Goal: Information Seeking & Learning: Learn about a topic

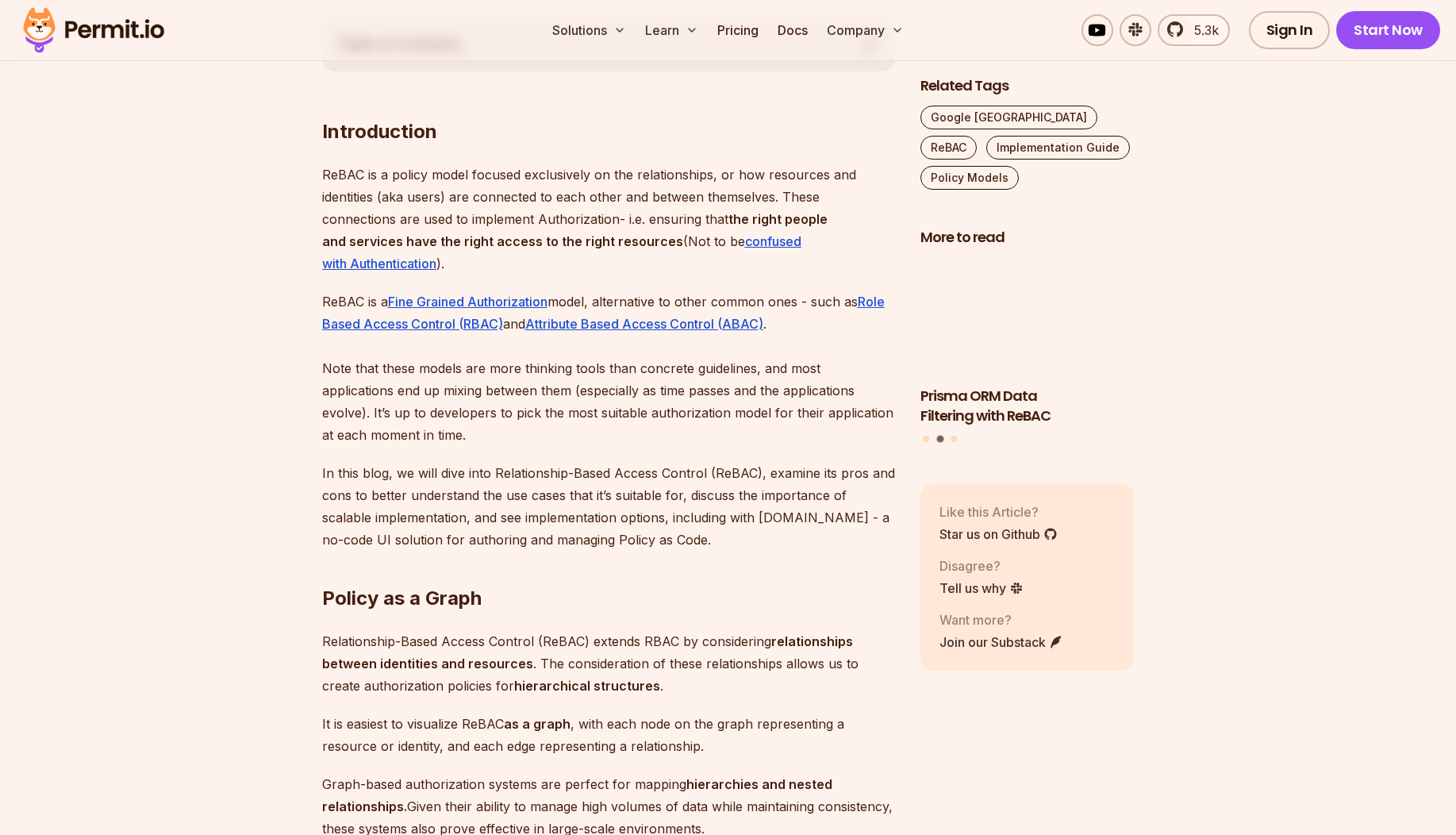
scroll to position [922, 0]
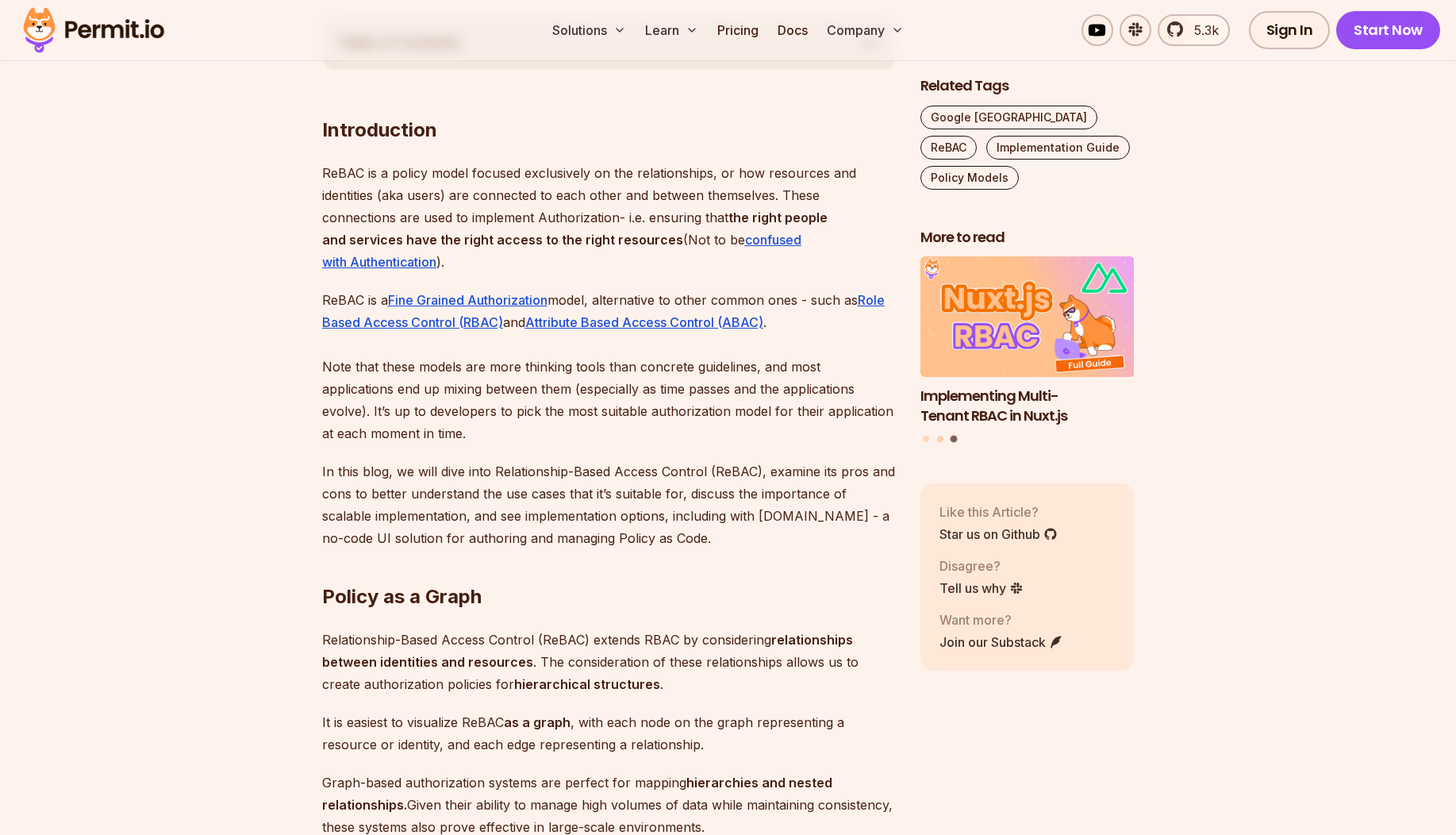
click at [937, 440] on button "Go to slide 2" at bounding box center [940, 439] width 6 height 6
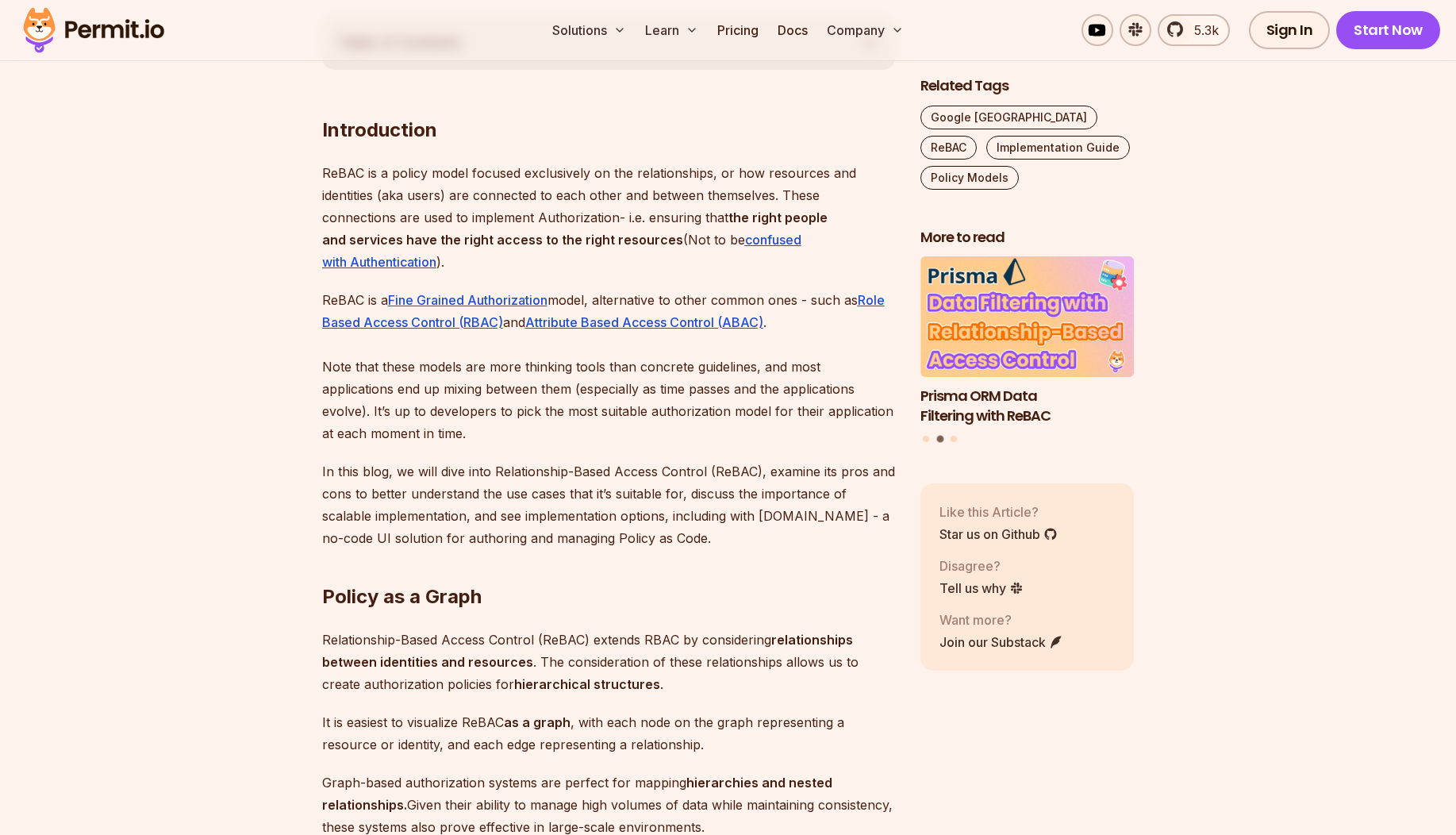
click at [926, 443] on div "Prisma ORM Data Filtering with ReBAC Implementing Multi-Tenant RBAC in Nuxt.js …" at bounding box center [1027, 351] width 214 height 188
click at [925, 441] on button "Go to slide 1" at bounding box center [925, 439] width 6 height 6
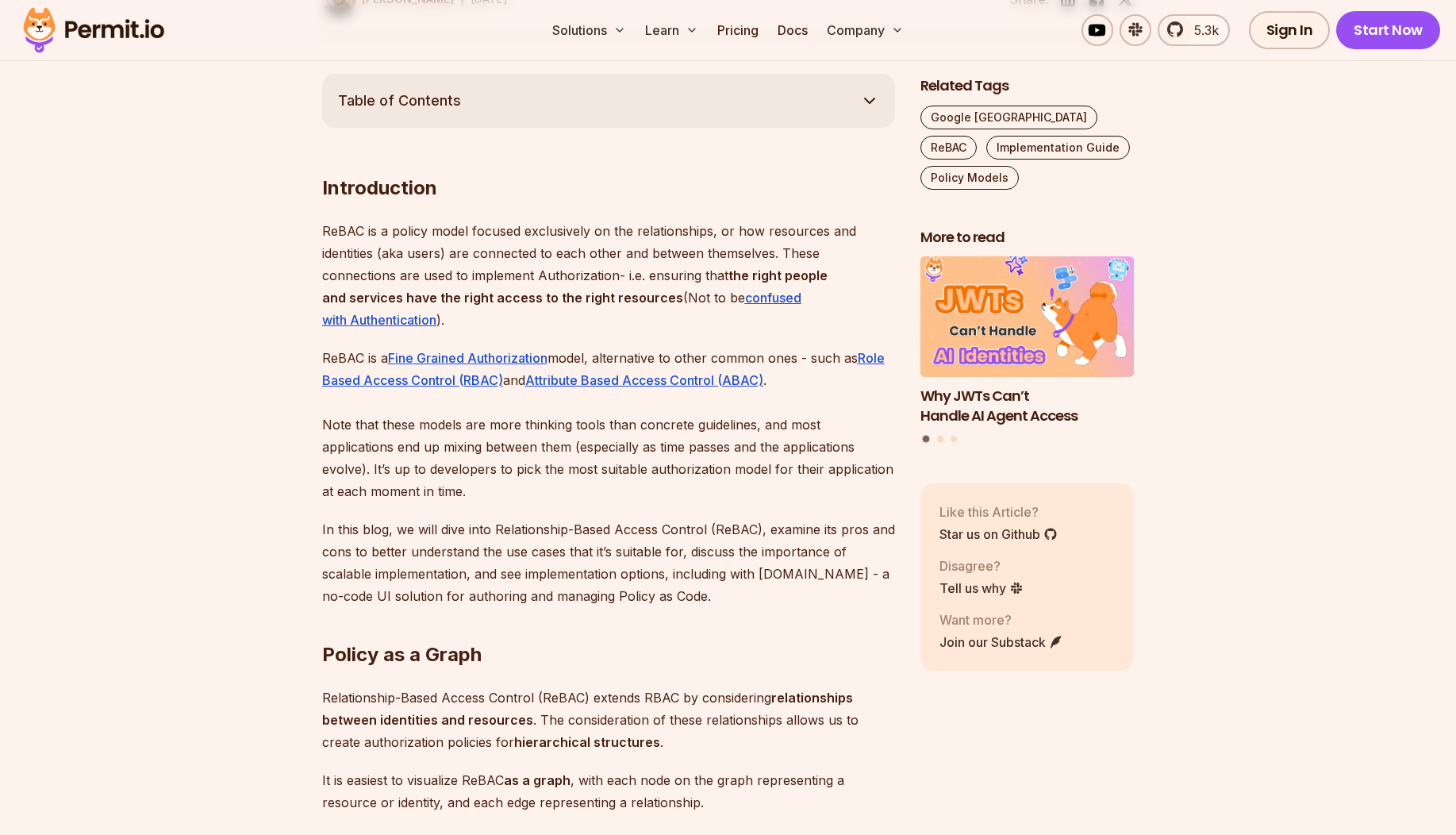
scroll to position [865, 0]
click at [740, 565] on p "In this blog, we will dive into Relationship-Based Access Control (ReBAC), exam…" at bounding box center [609, 561] width 573 height 89
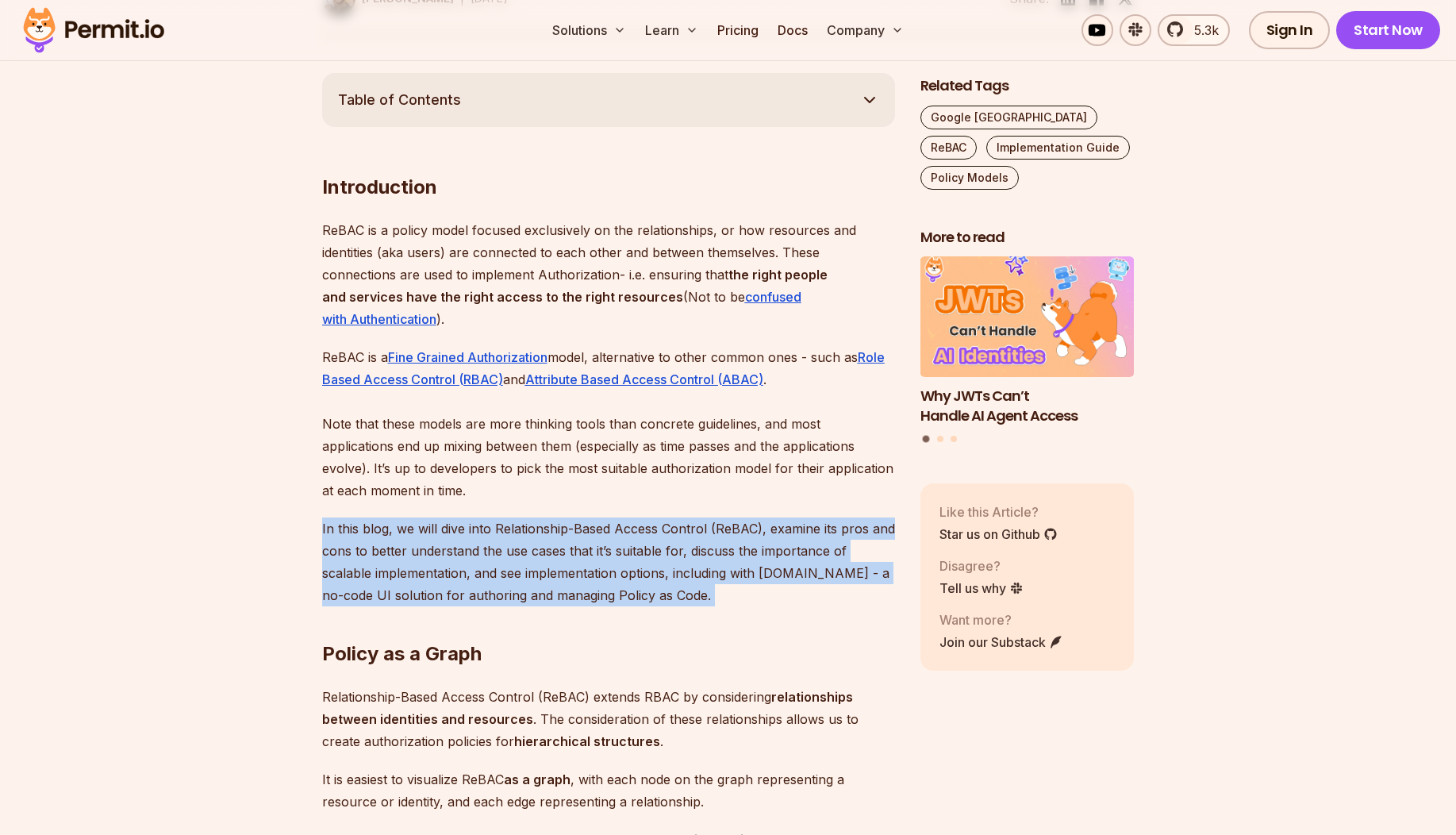
click at [740, 565] on p "In this blog, we will dive into Relationship-Based Access Control (ReBAC), exam…" at bounding box center [609, 561] width 573 height 89
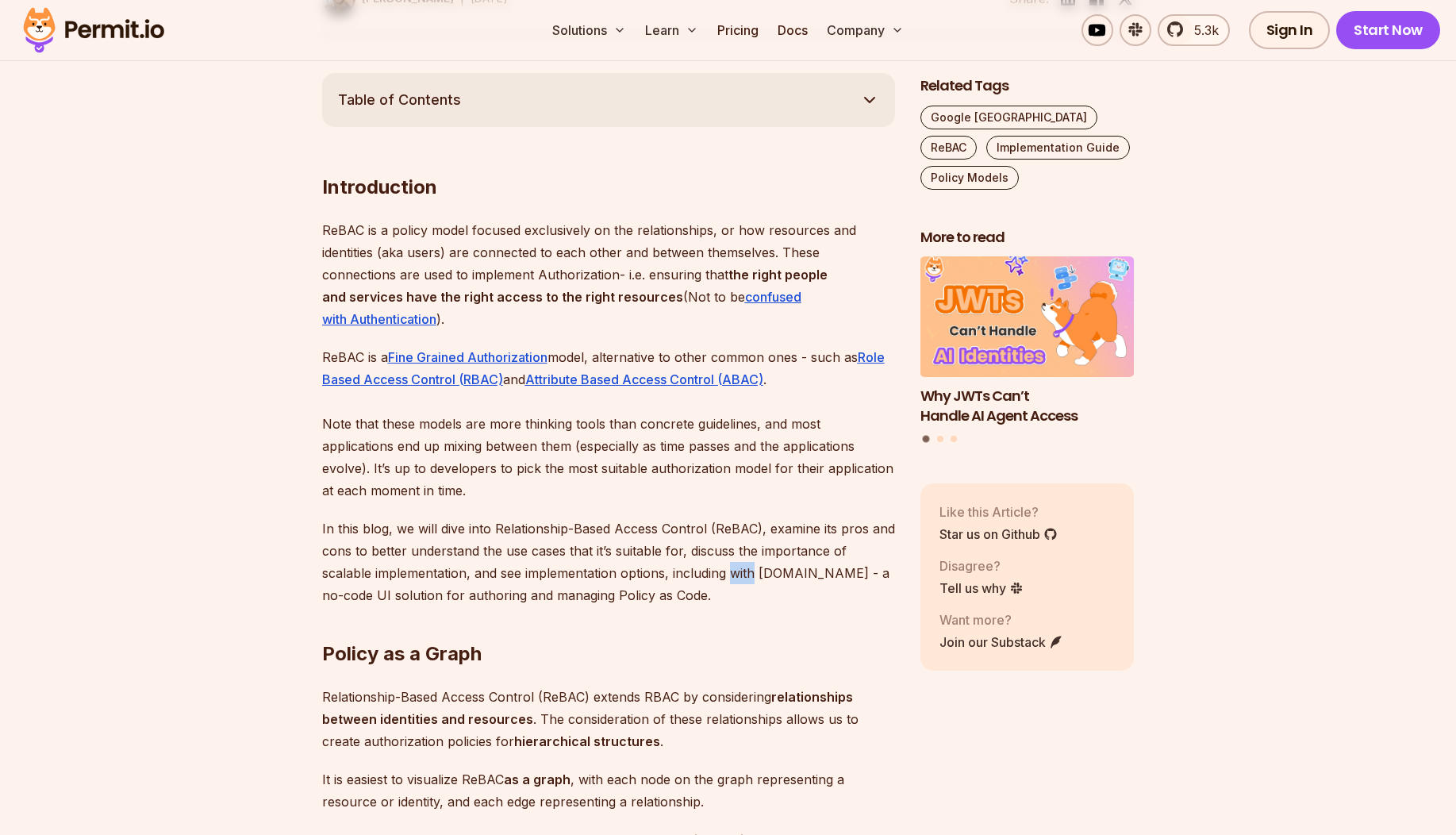
click at [740, 565] on p "In this blog, we will dive into Relationship-Based Access Control (ReBAC), exam…" at bounding box center [609, 561] width 573 height 89
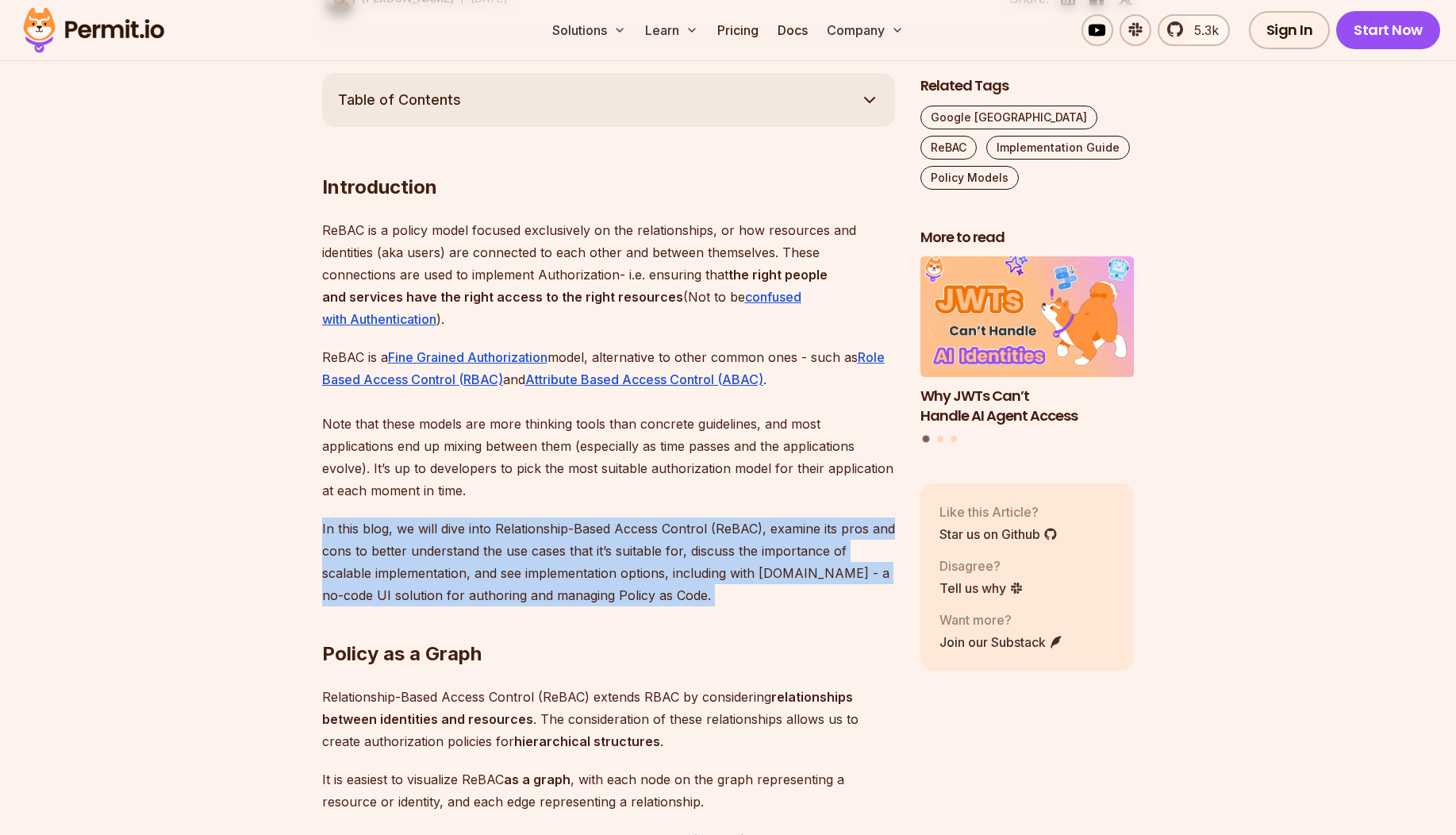
click at [740, 565] on p "In this blog, we will dive into Relationship-Based Access Control (ReBAC), exam…" at bounding box center [609, 561] width 573 height 89
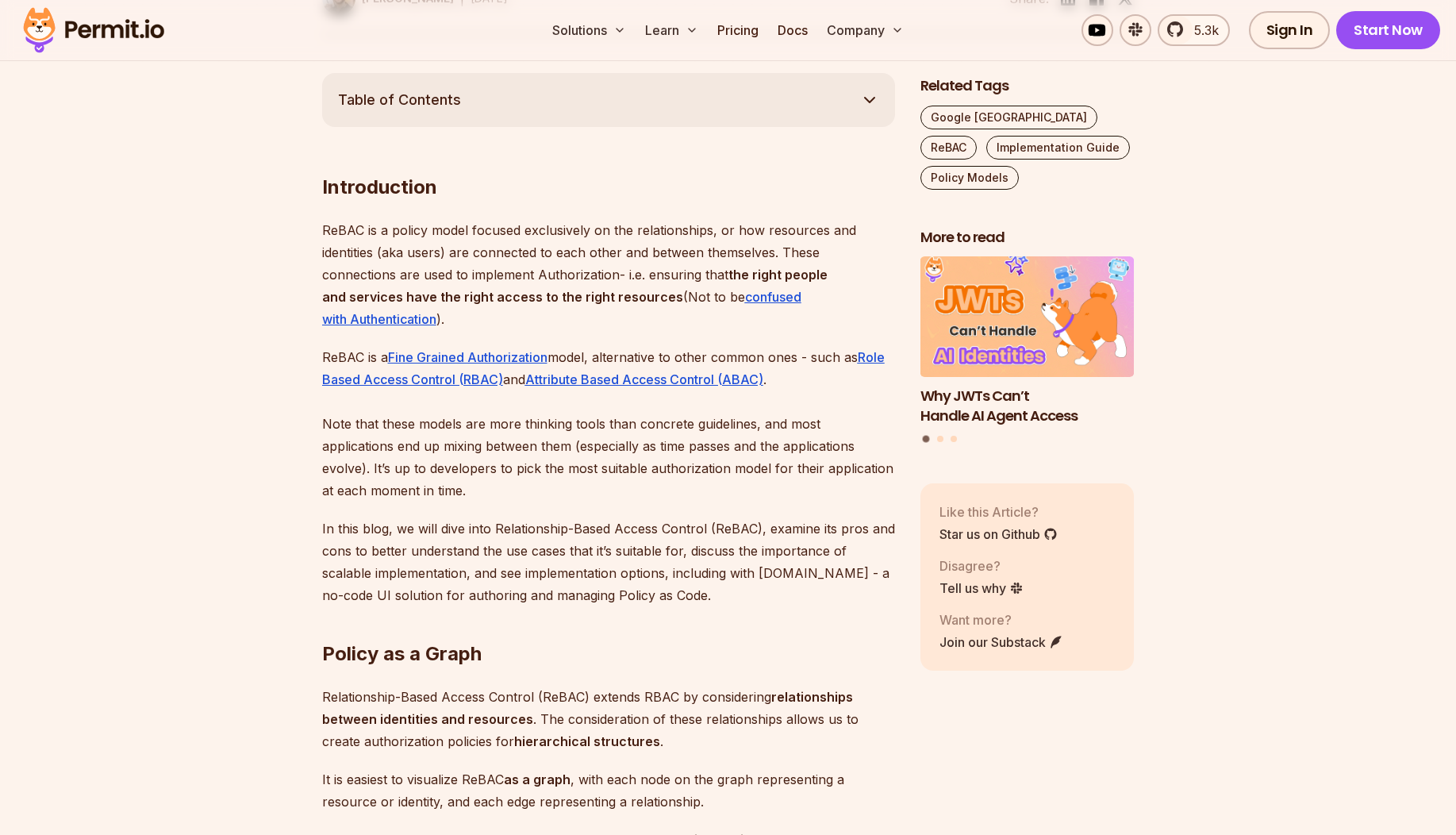
click at [725, 464] on p "ReBAC is a Fine Grained Authorization model, alternative to other common ones -…" at bounding box center [609, 423] width 573 height 155
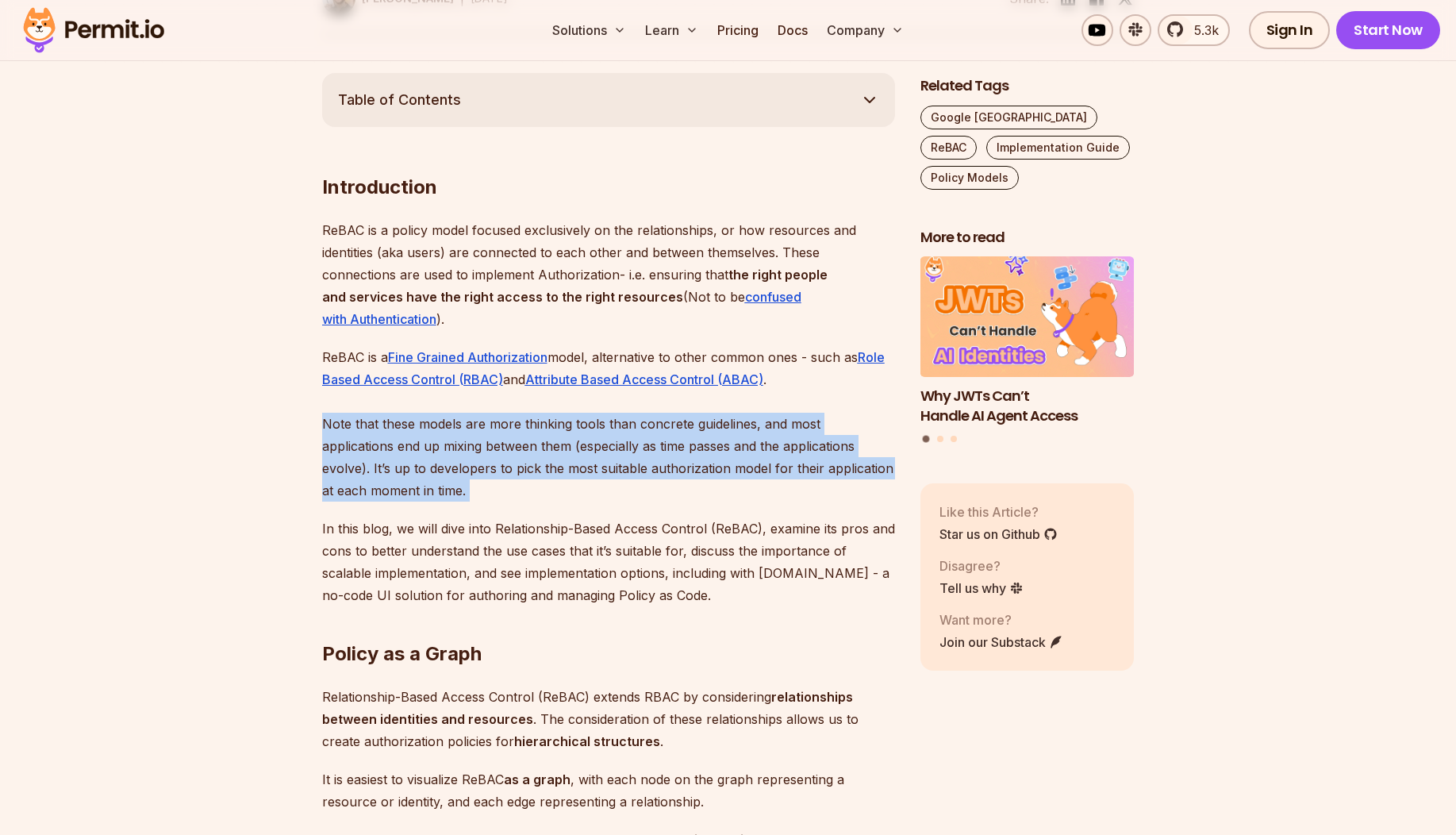
click at [725, 464] on p "ReBAC is a Fine Grained Authorization model, alternative to other common ones -…" at bounding box center [609, 423] width 573 height 155
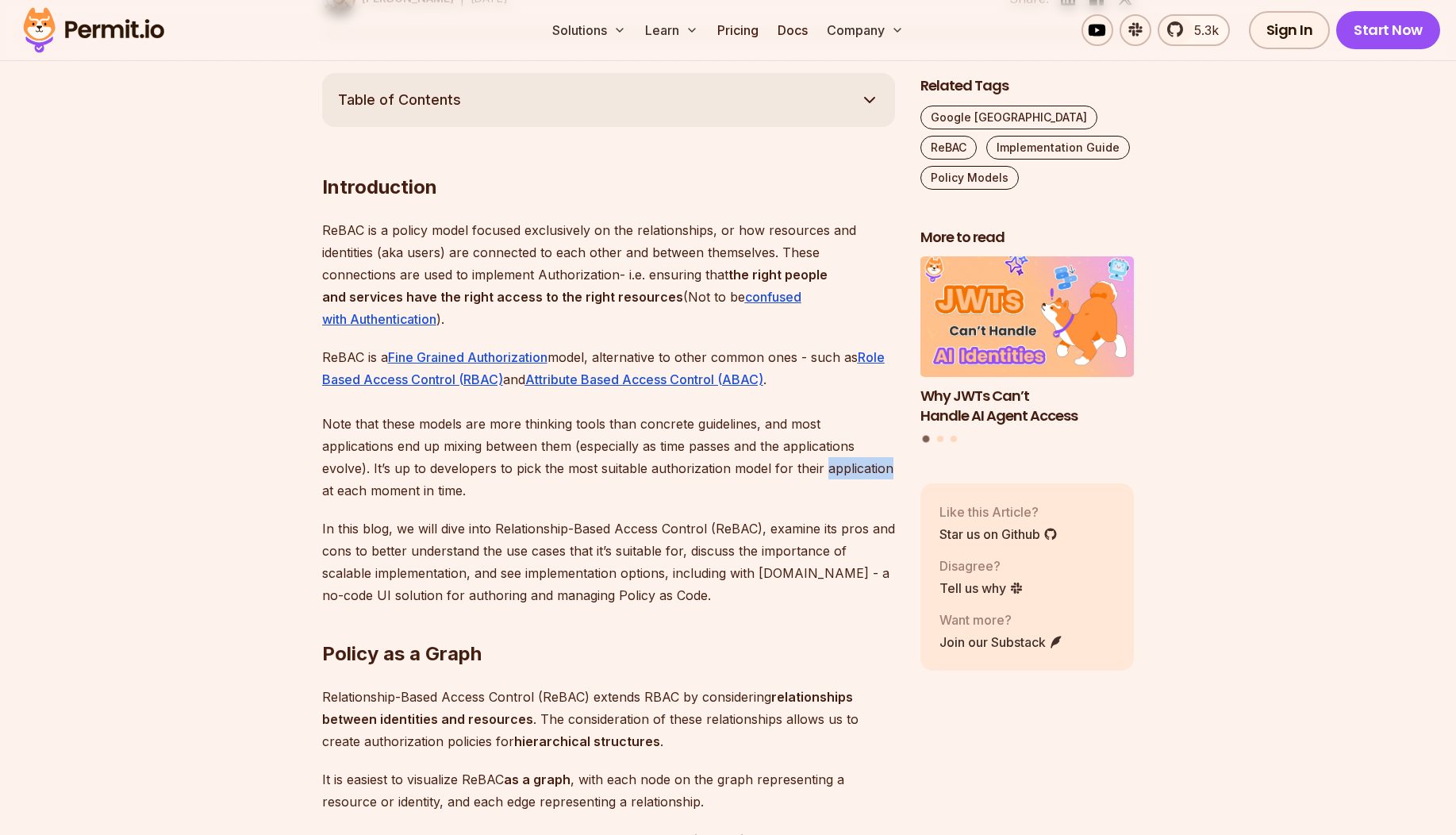
click at [725, 464] on p "ReBAC is a Fine Grained Authorization model, alternative to other common ones -…" at bounding box center [609, 423] width 573 height 155
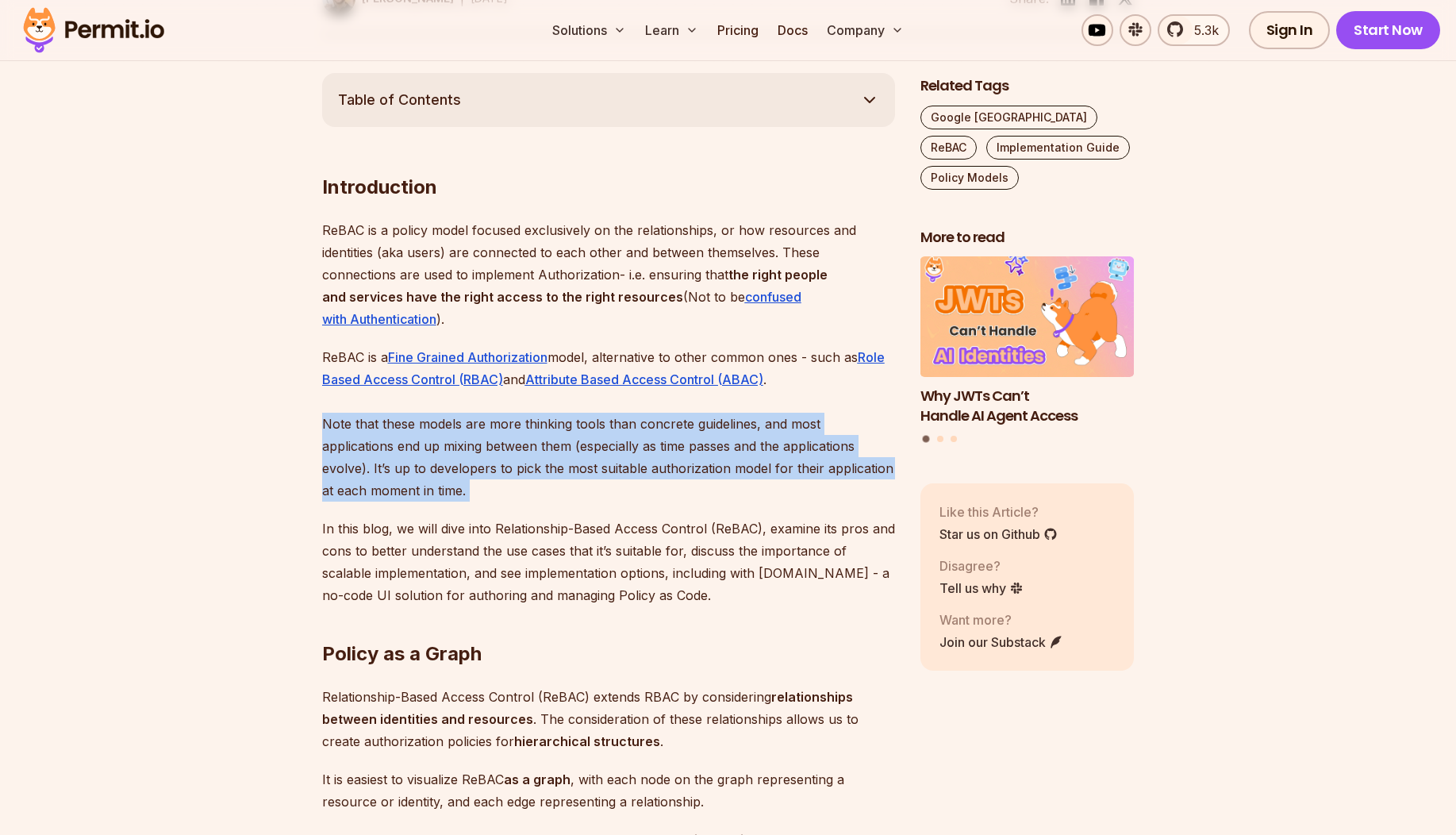
click at [725, 464] on p "ReBAC is a Fine Grained Authorization model, alternative to other common ones -…" at bounding box center [609, 423] width 573 height 155
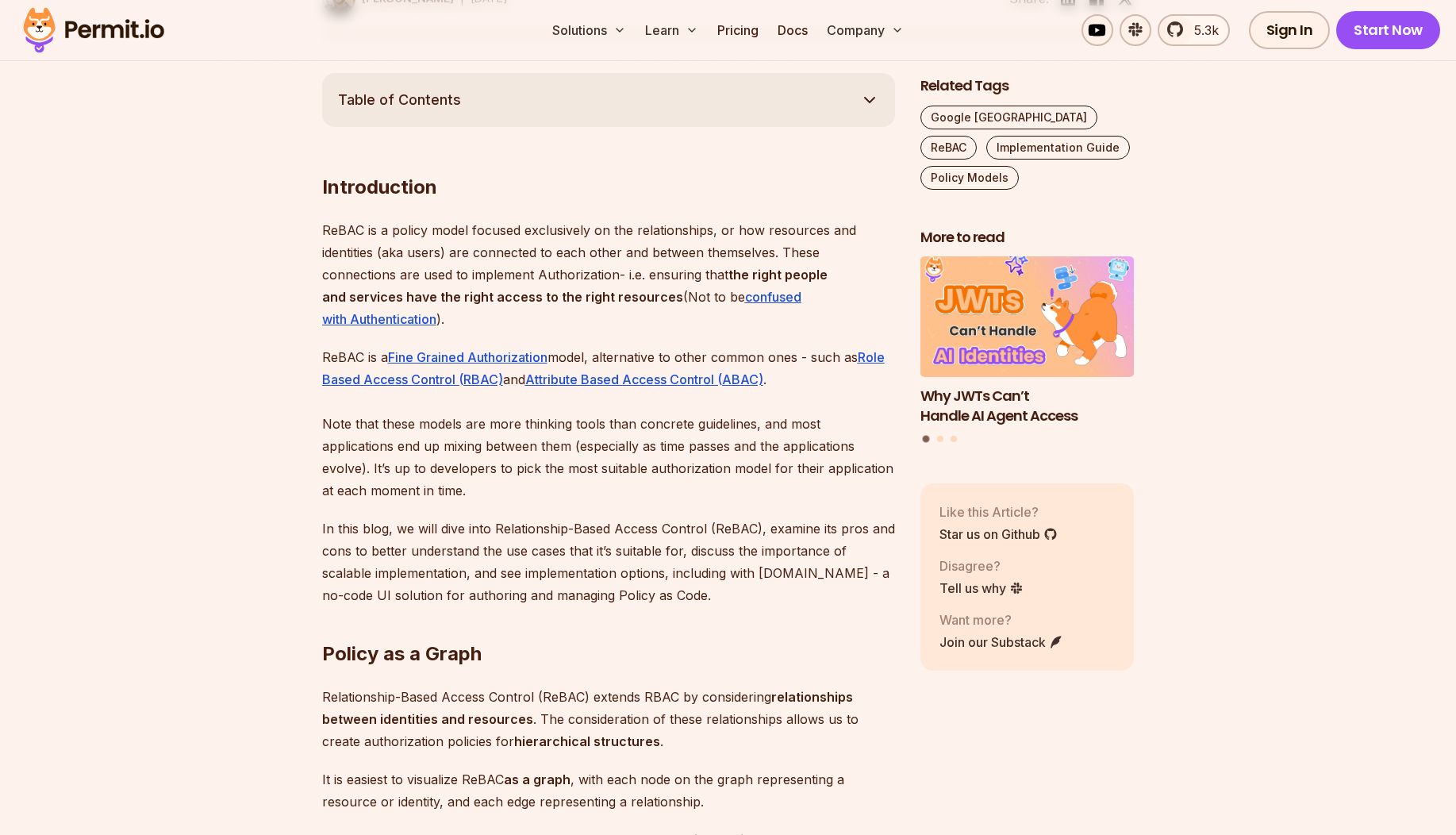
click at [721, 444] on p "ReBAC is a Fine Grained Authorization model, alternative to other common ones -…" at bounding box center [609, 423] width 573 height 155
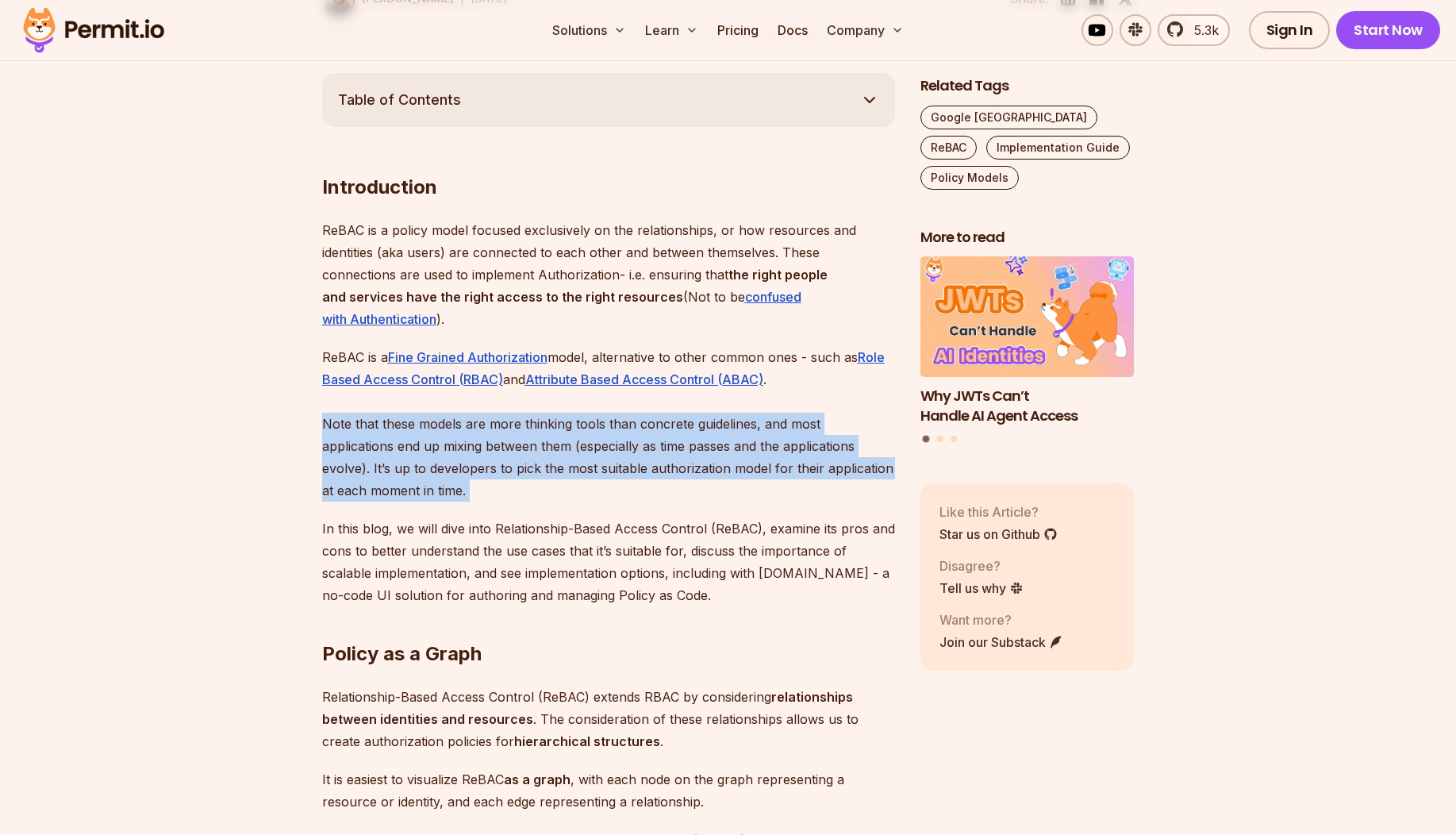
click at [721, 444] on p "ReBAC is a Fine Grained Authorization model, alternative to other common ones -…" at bounding box center [609, 423] width 573 height 155
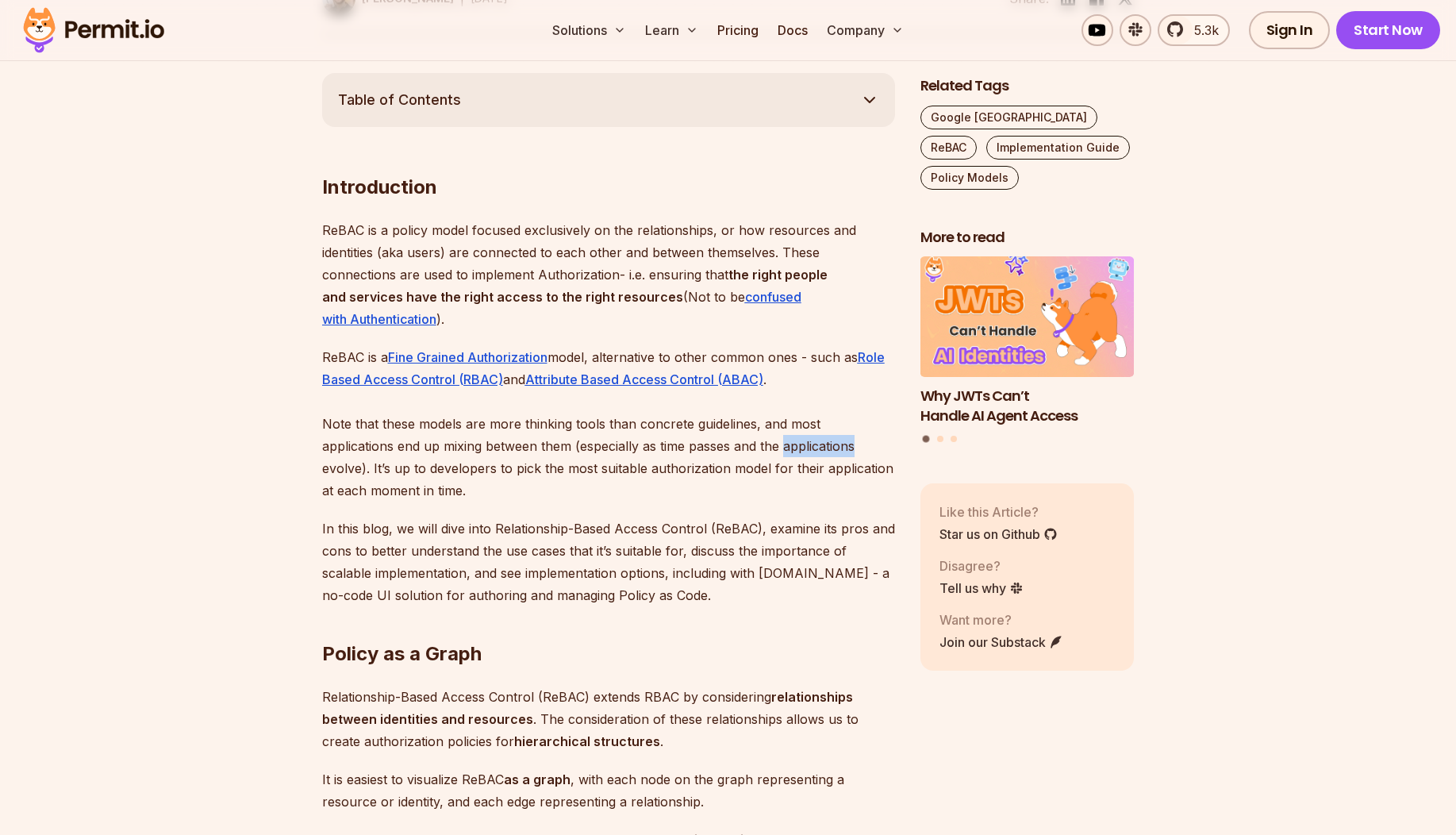
click at [721, 444] on p "ReBAC is a Fine Grained Authorization model, alternative to other common ones -…" at bounding box center [609, 423] width 573 height 155
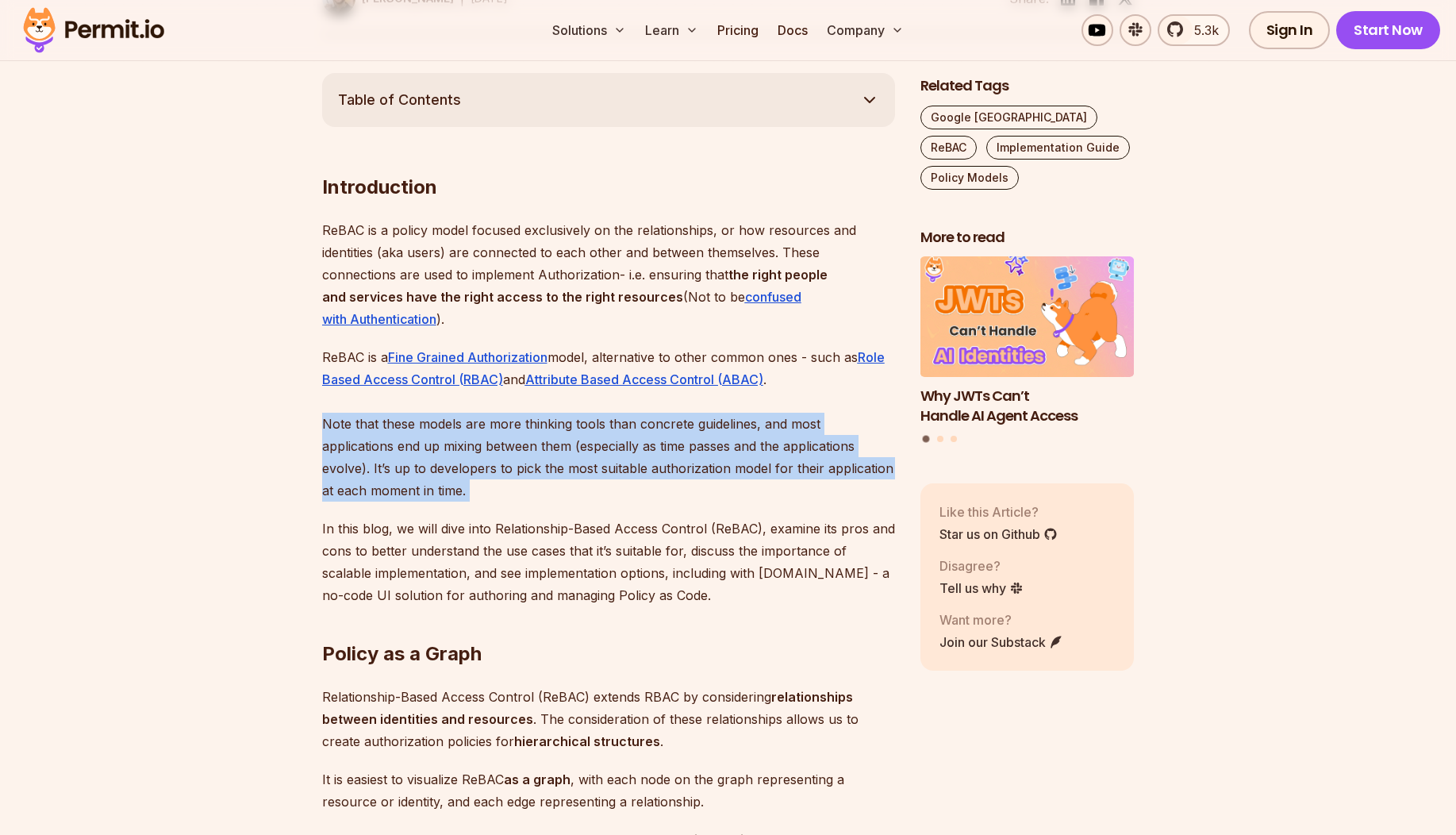
click at [721, 444] on p "ReBAC is a Fine Grained Authorization model, alternative to other common ones -…" at bounding box center [609, 423] width 573 height 155
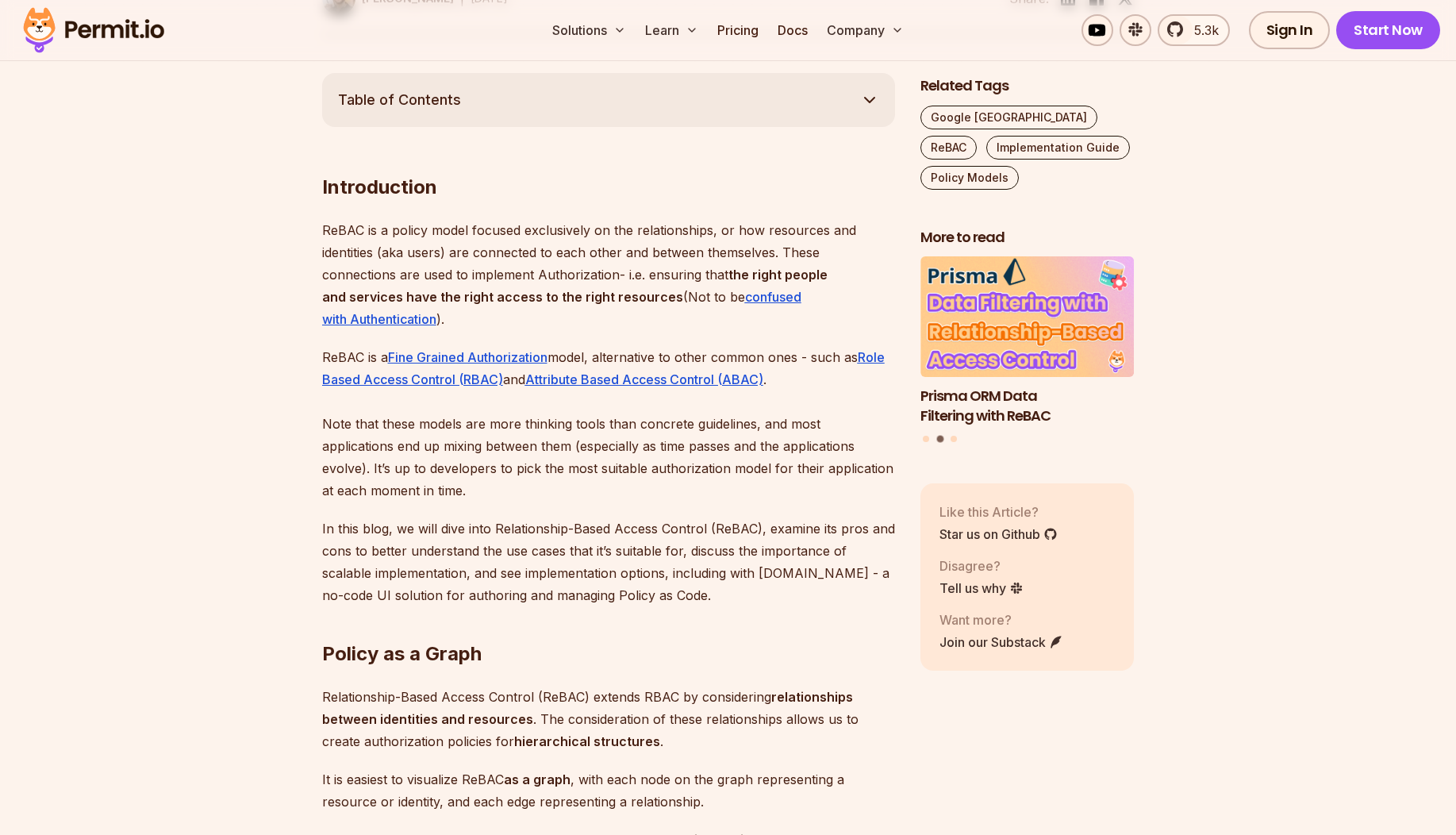
click at [714, 220] on p "ReBAC is a policy model focused exclusively on the relationships, or how resour…" at bounding box center [609, 275] width 573 height 111
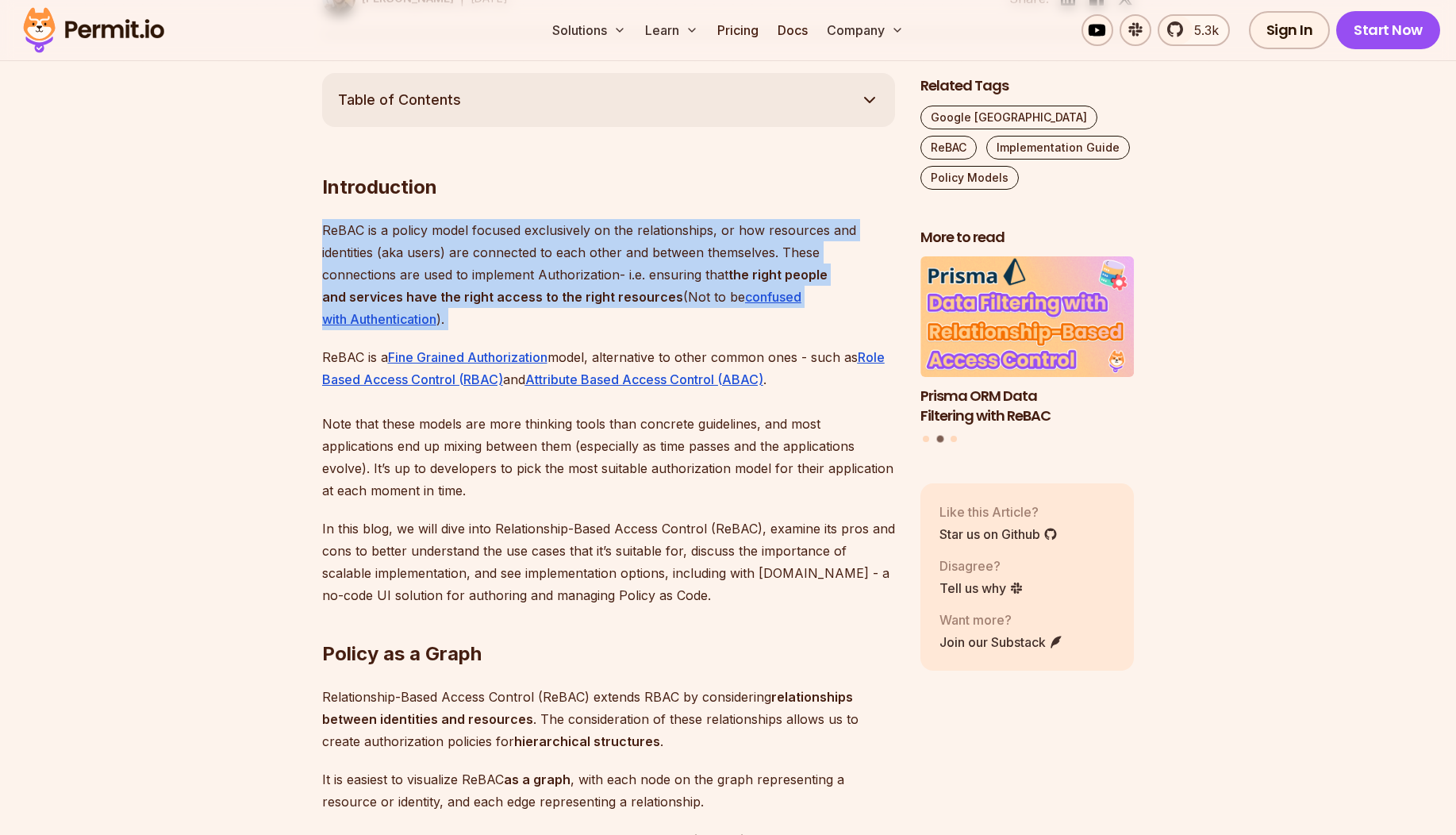
click at [714, 220] on p "ReBAC is a policy model focused exclusively on the relationships, or how resour…" at bounding box center [609, 275] width 573 height 111
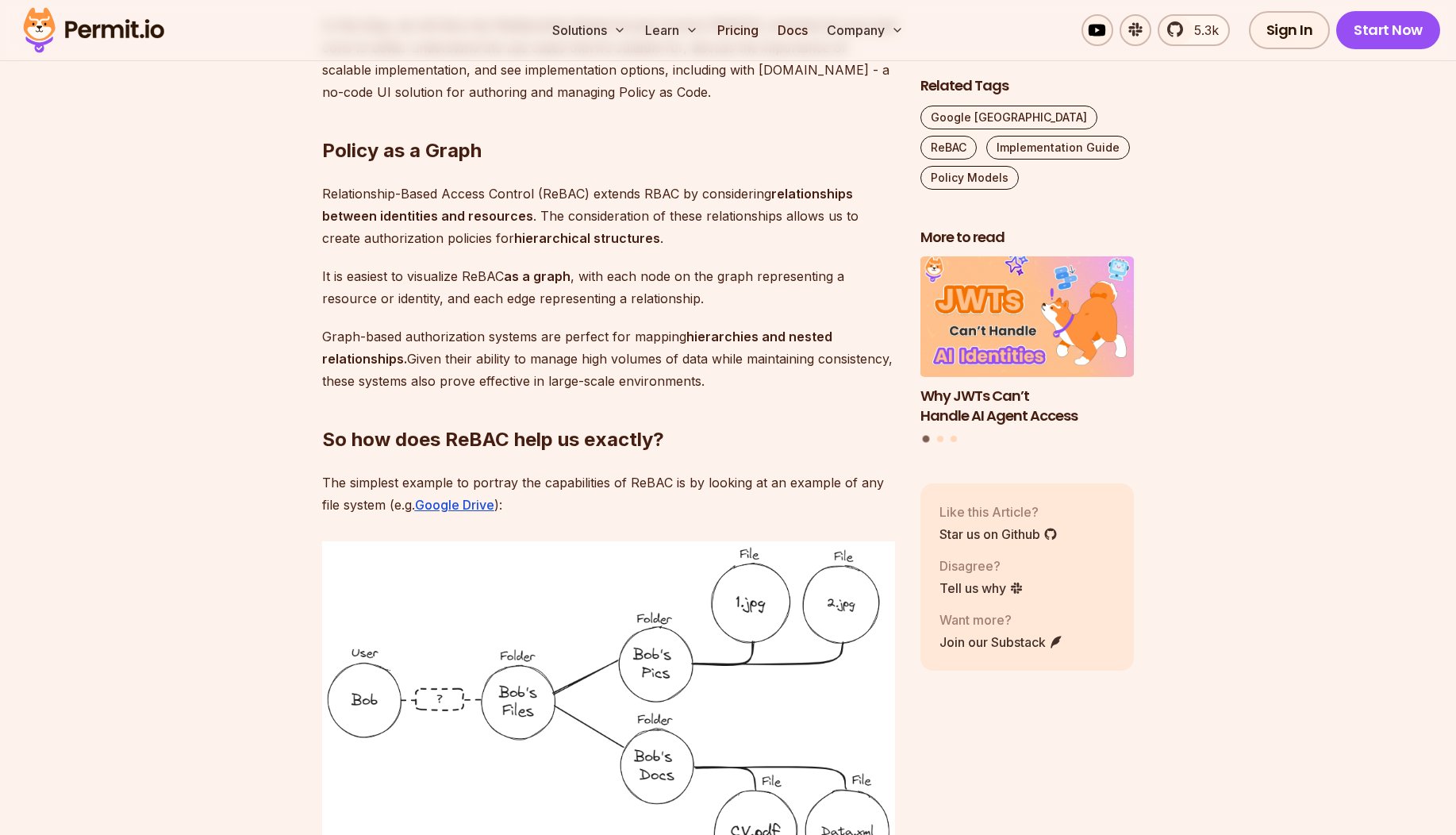
scroll to position [1372, 0]
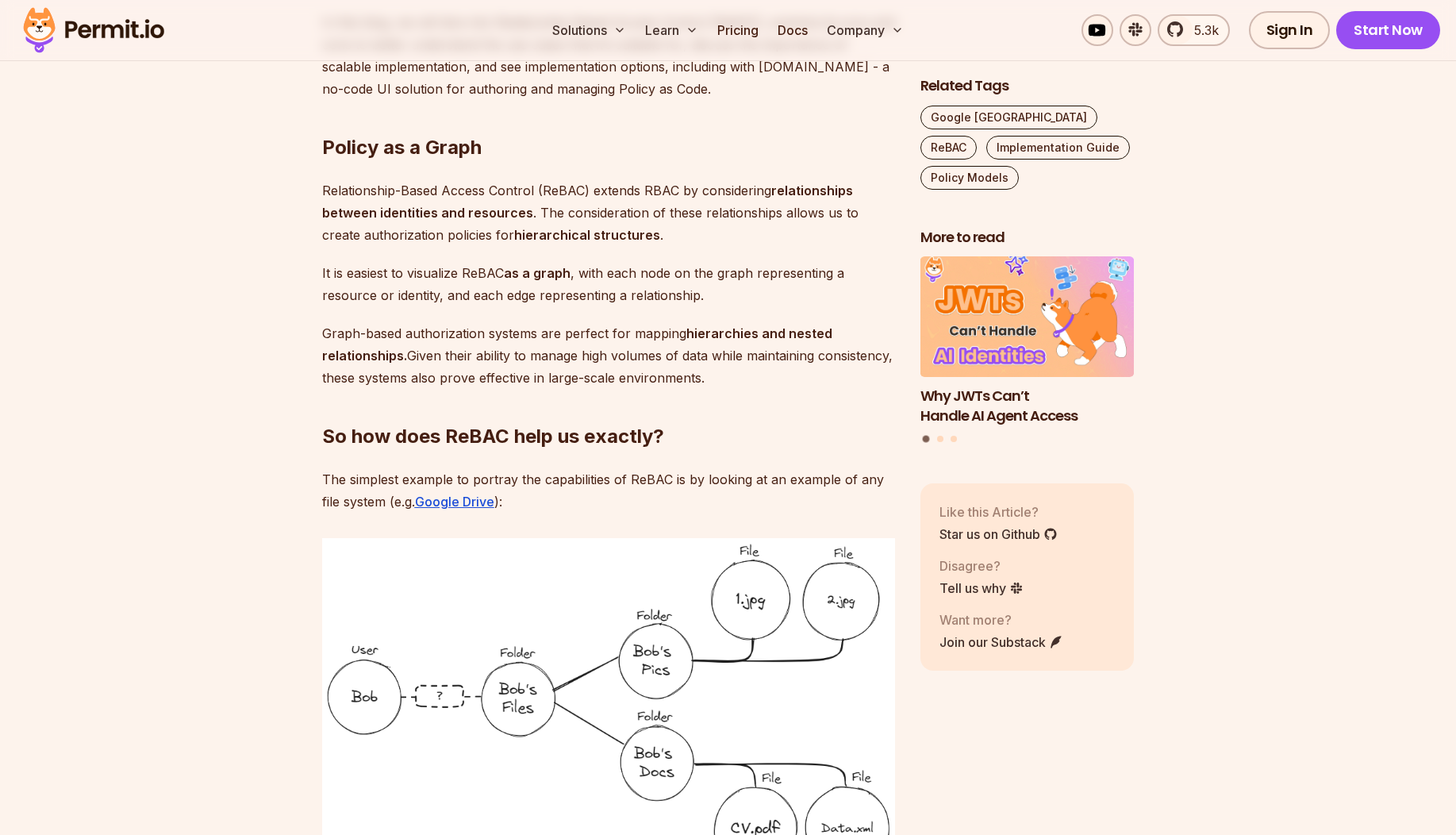
click at [568, 205] on p "Relationship-Based Access Control (ReBAC) extends RBAC by considering relations…" at bounding box center [609, 212] width 573 height 66
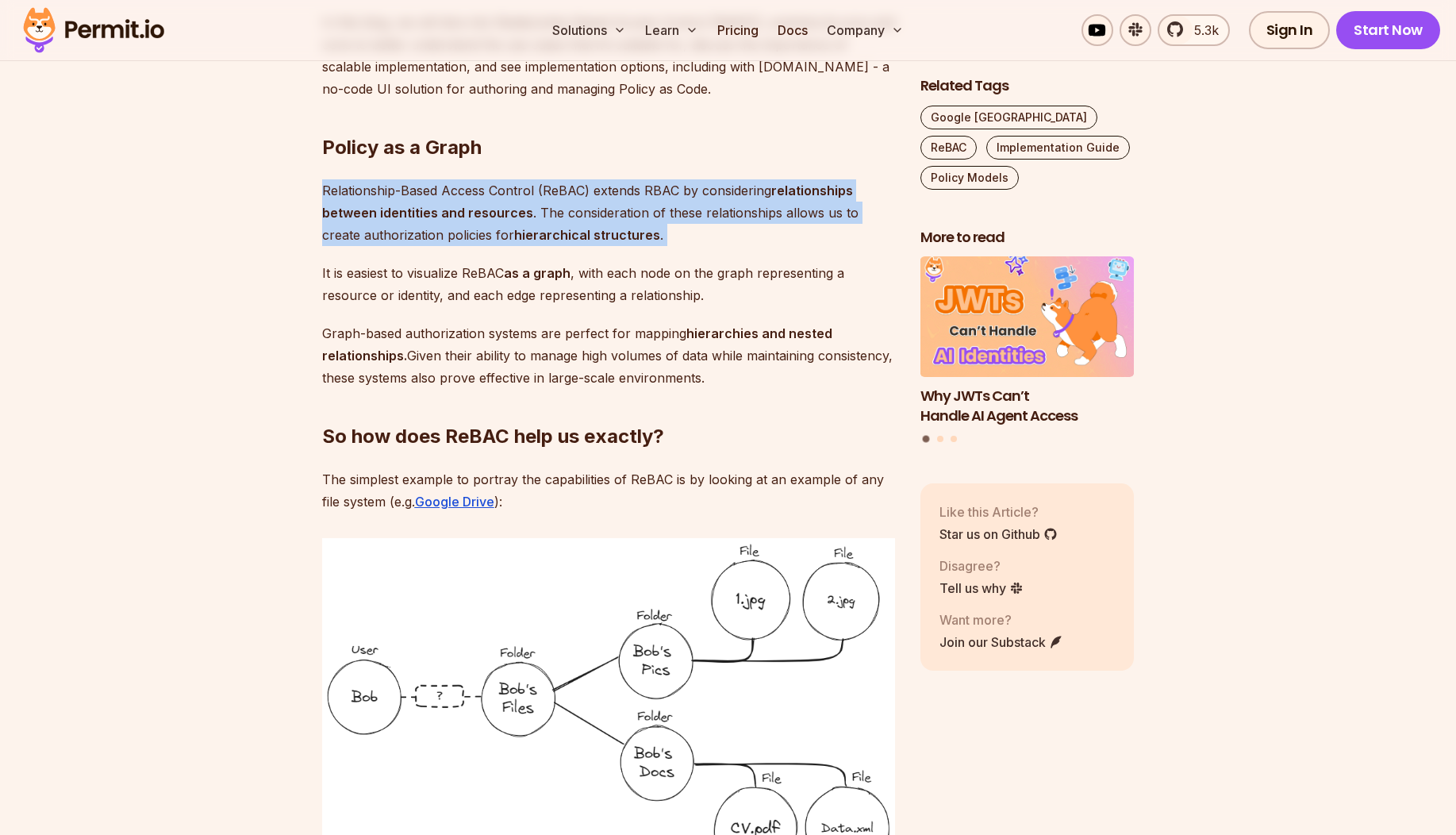
click at [568, 205] on p "Relationship-Based Access Control (ReBAC) extends RBAC by considering relations…" at bounding box center [609, 212] width 573 height 66
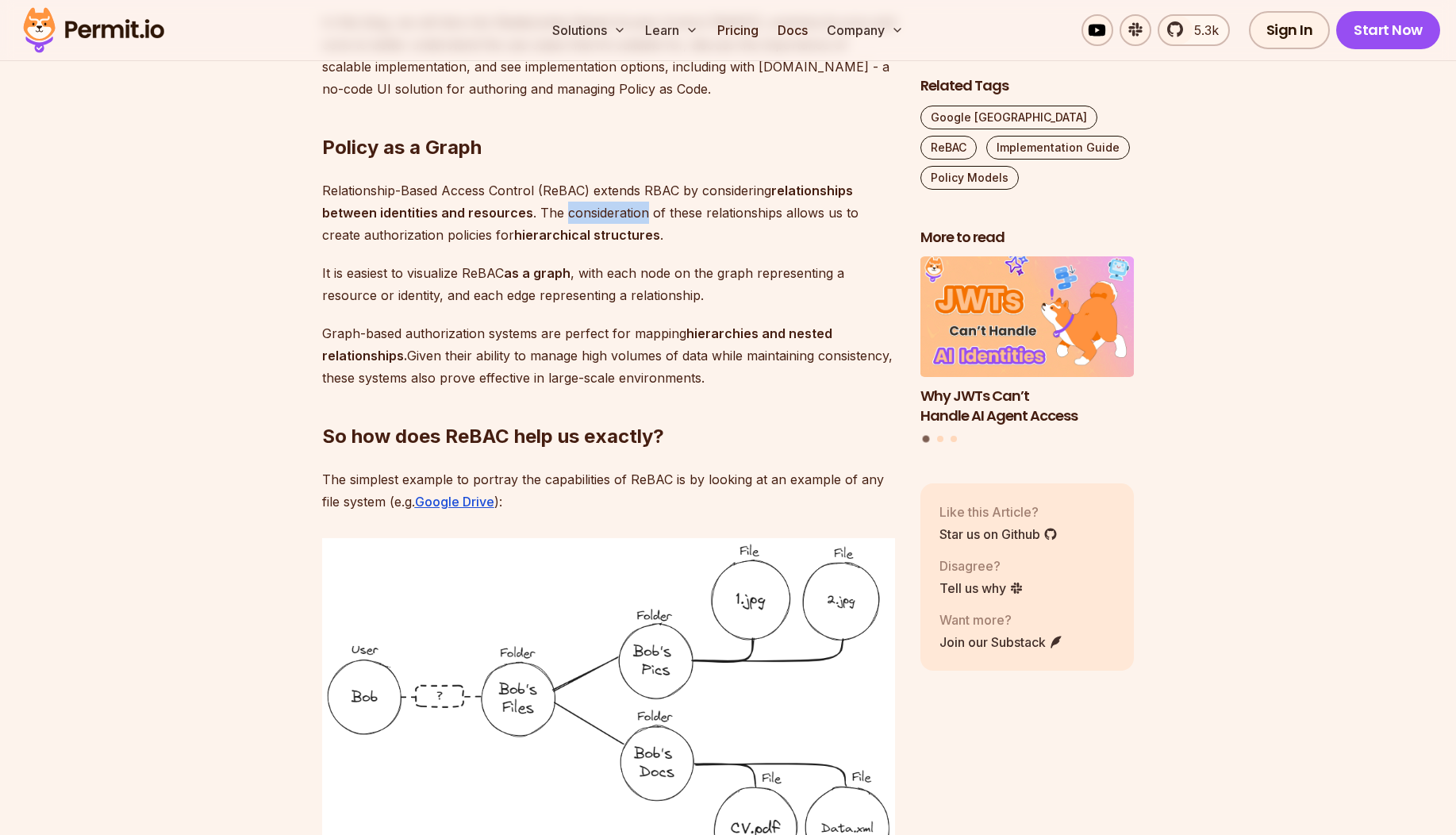
click at [568, 205] on p "Relationship-Based Access Control (ReBAC) extends RBAC by considering relations…" at bounding box center [609, 212] width 573 height 66
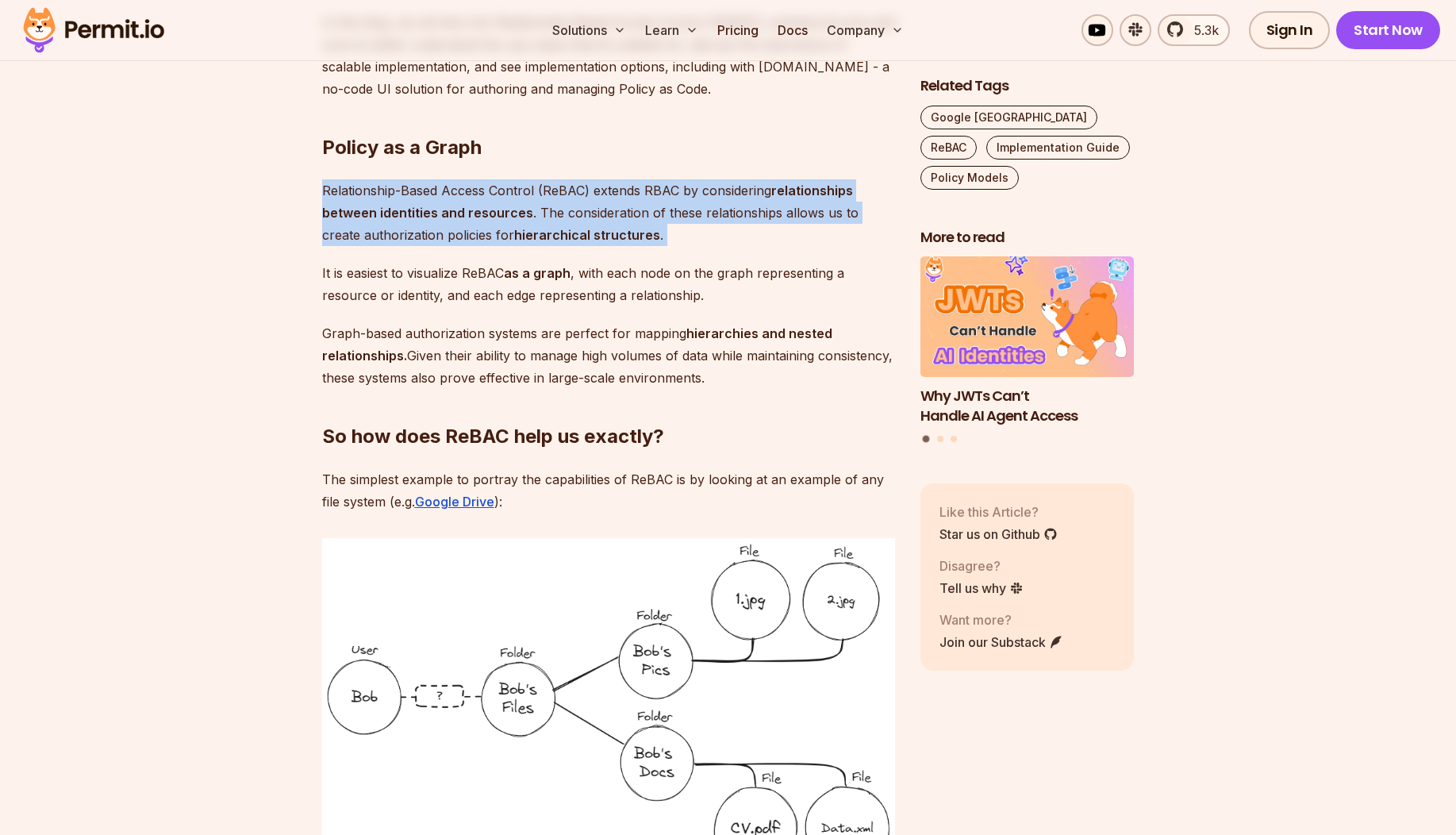
click at [568, 205] on p "Relationship-Based Access Control (ReBAC) extends RBAC by considering relations…" at bounding box center [609, 212] width 573 height 66
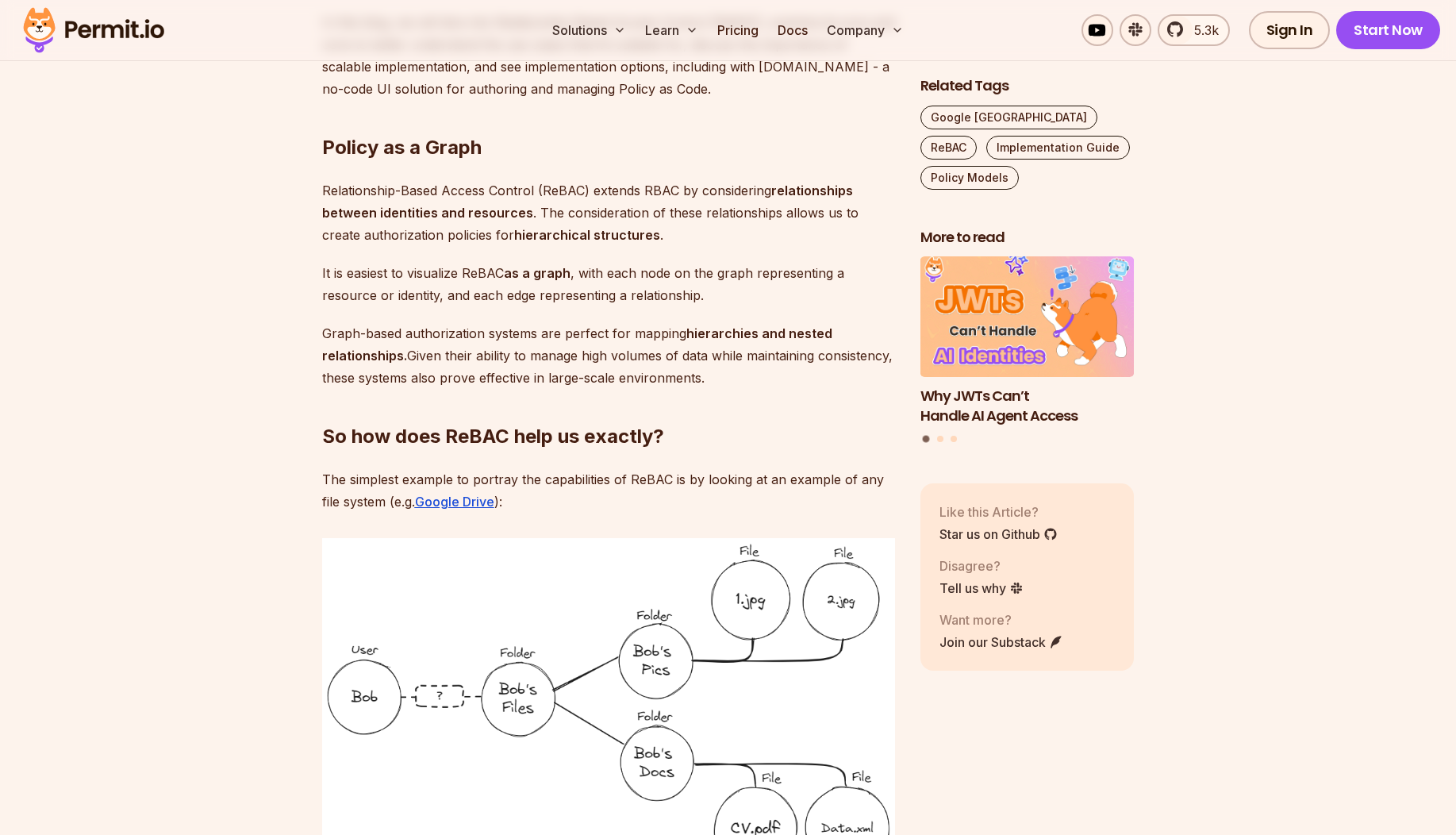
click at [568, 205] on p "Relationship-Based Access Control (ReBAC) extends RBAC by considering relations…" at bounding box center [609, 212] width 573 height 66
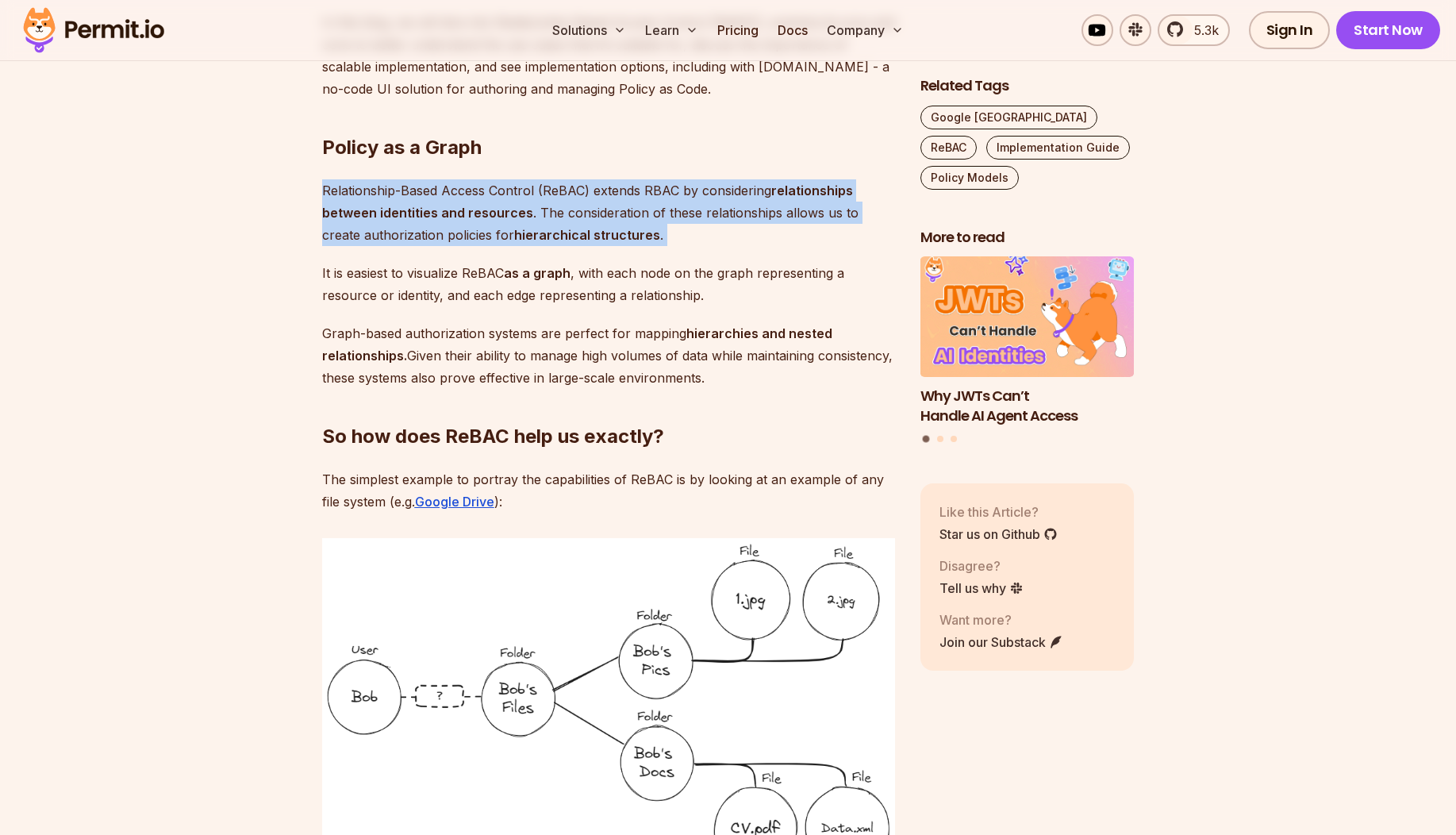
click at [568, 205] on p "Relationship-Based Access Control (ReBAC) extends RBAC by considering relations…" at bounding box center [609, 212] width 573 height 66
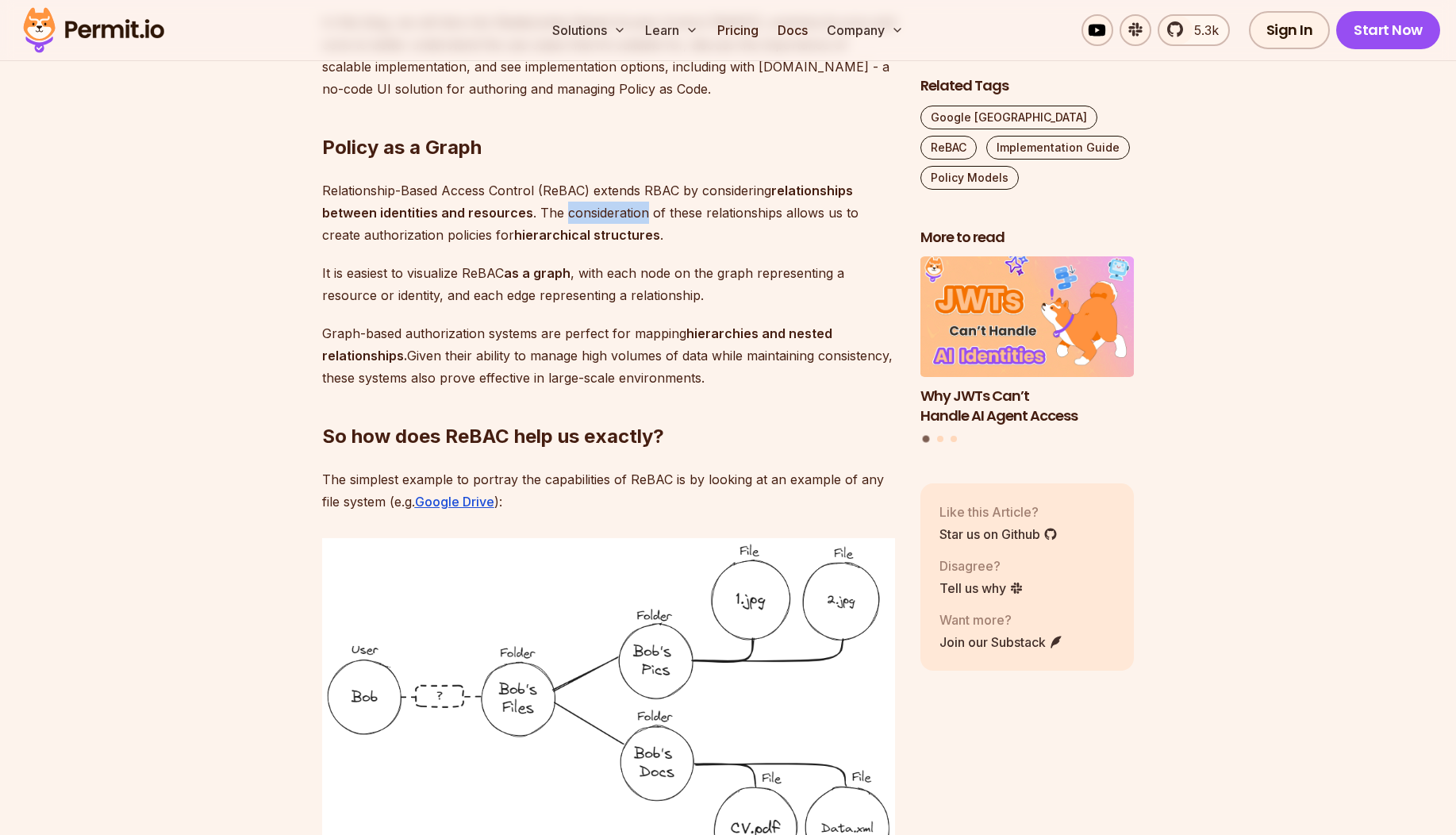
click at [568, 205] on p "Relationship-Based Access Control (ReBAC) extends RBAC by considering relations…" at bounding box center [609, 212] width 573 height 66
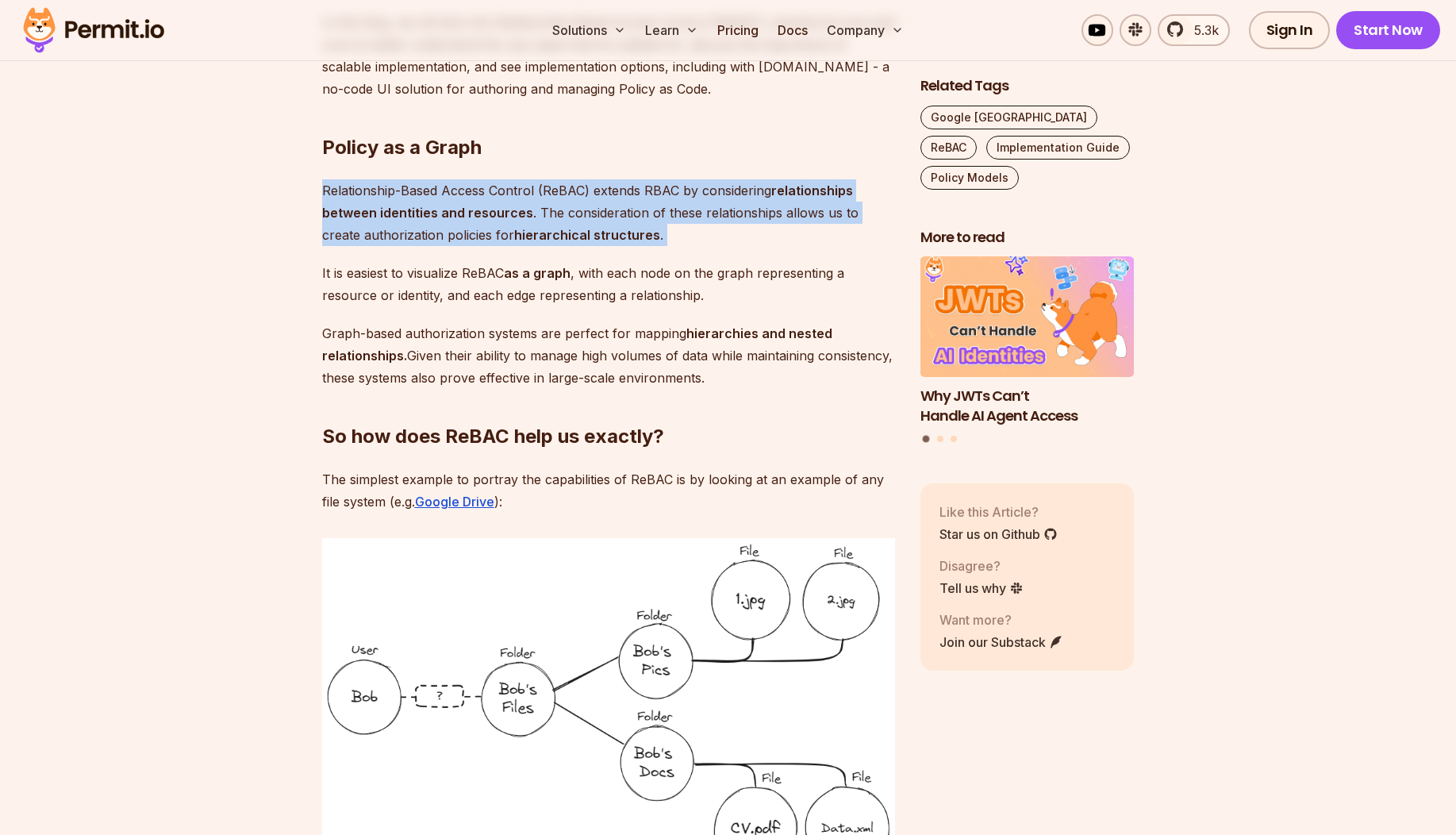
click at [568, 205] on p "Relationship-Based Access Control (ReBAC) extends RBAC by considering relations…" at bounding box center [609, 212] width 573 height 66
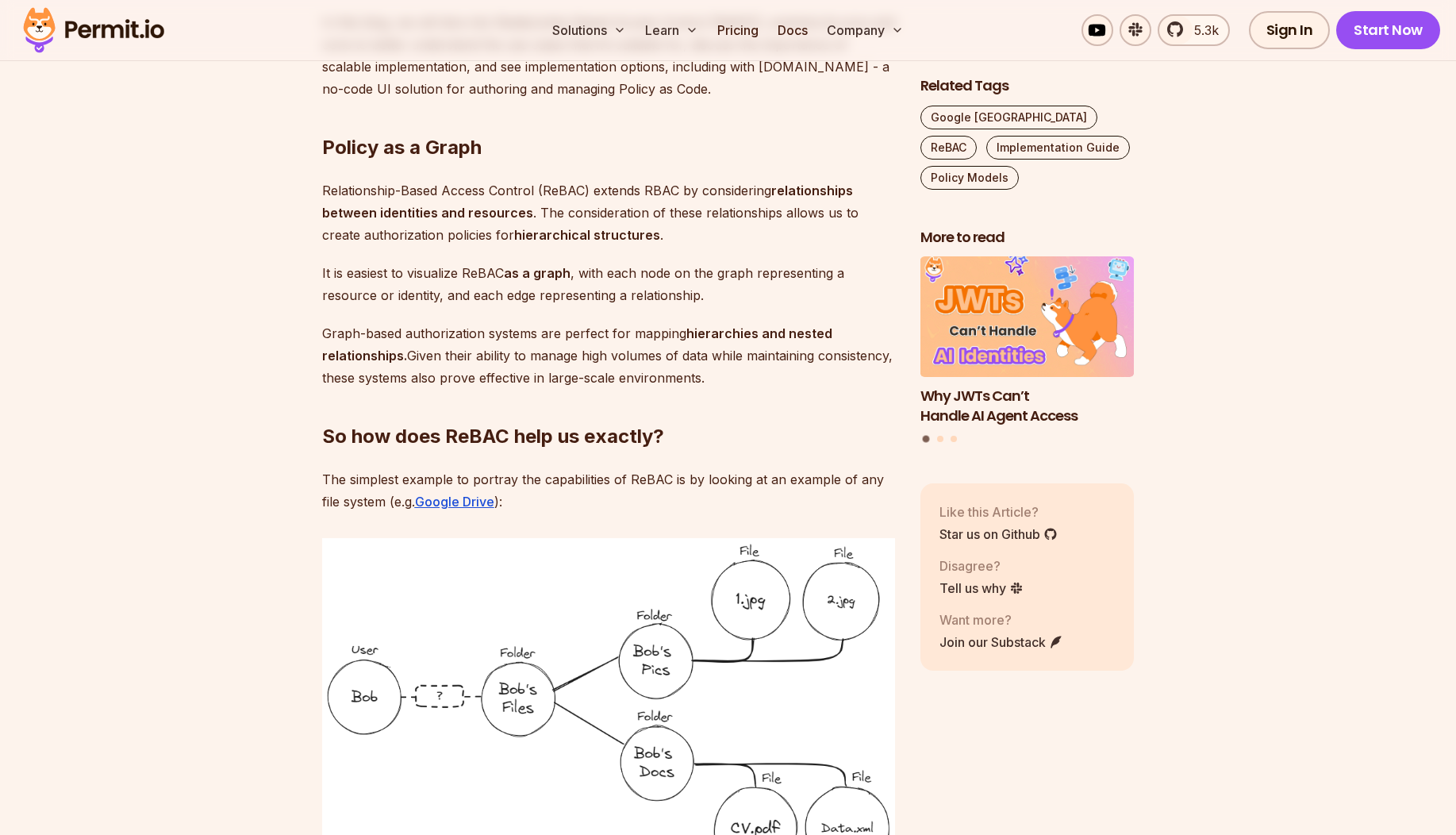
click at [568, 205] on p "Relationship-Based Access Control (ReBAC) extends RBAC by considering relations…" at bounding box center [609, 212] width 573 height 66
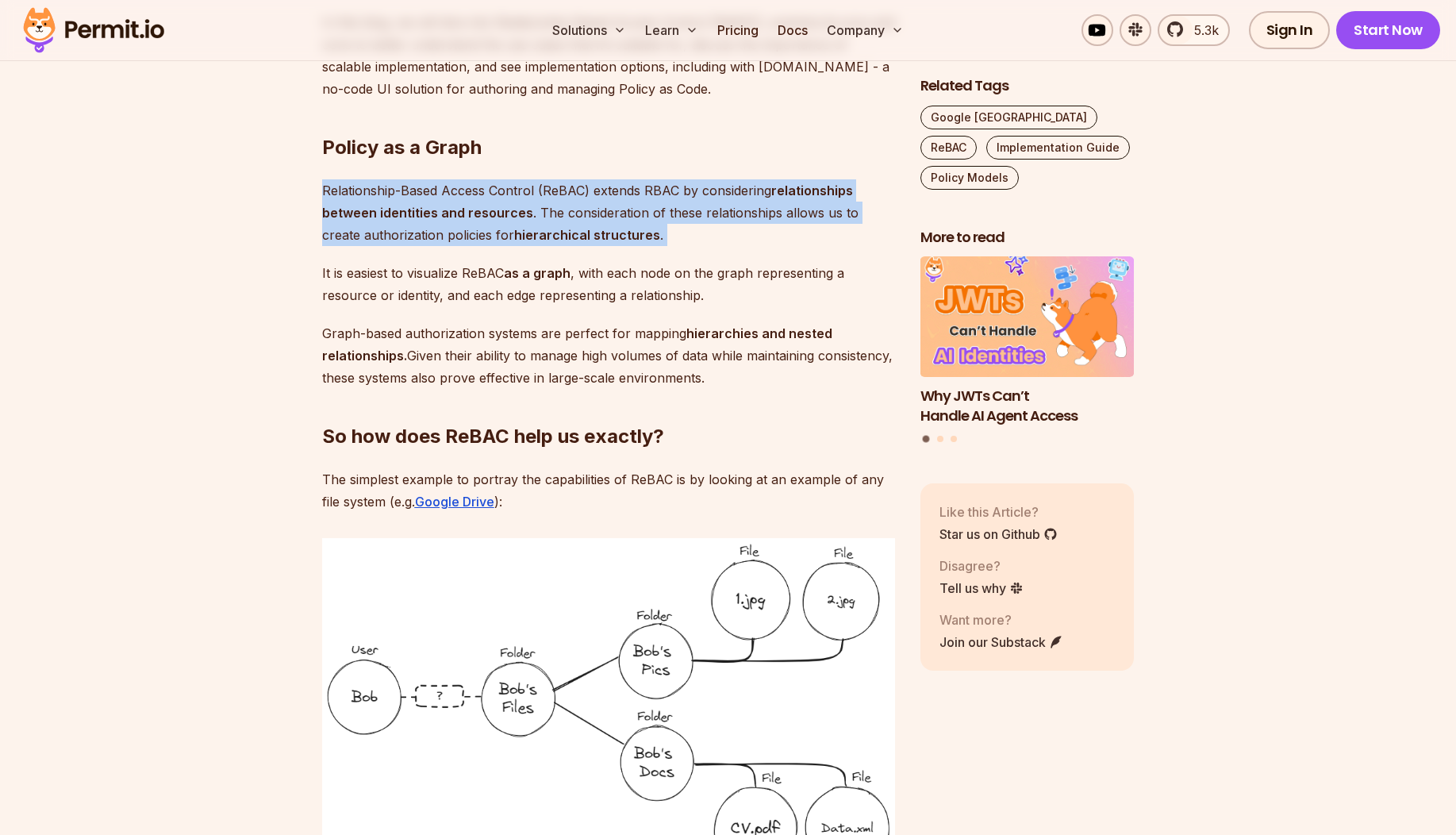
click at [568, 205] on p "Relationship-Based Access Control (ReBAC) extends RBAC by considering relations…" at bounding box center [609, 212] width 573 height 66
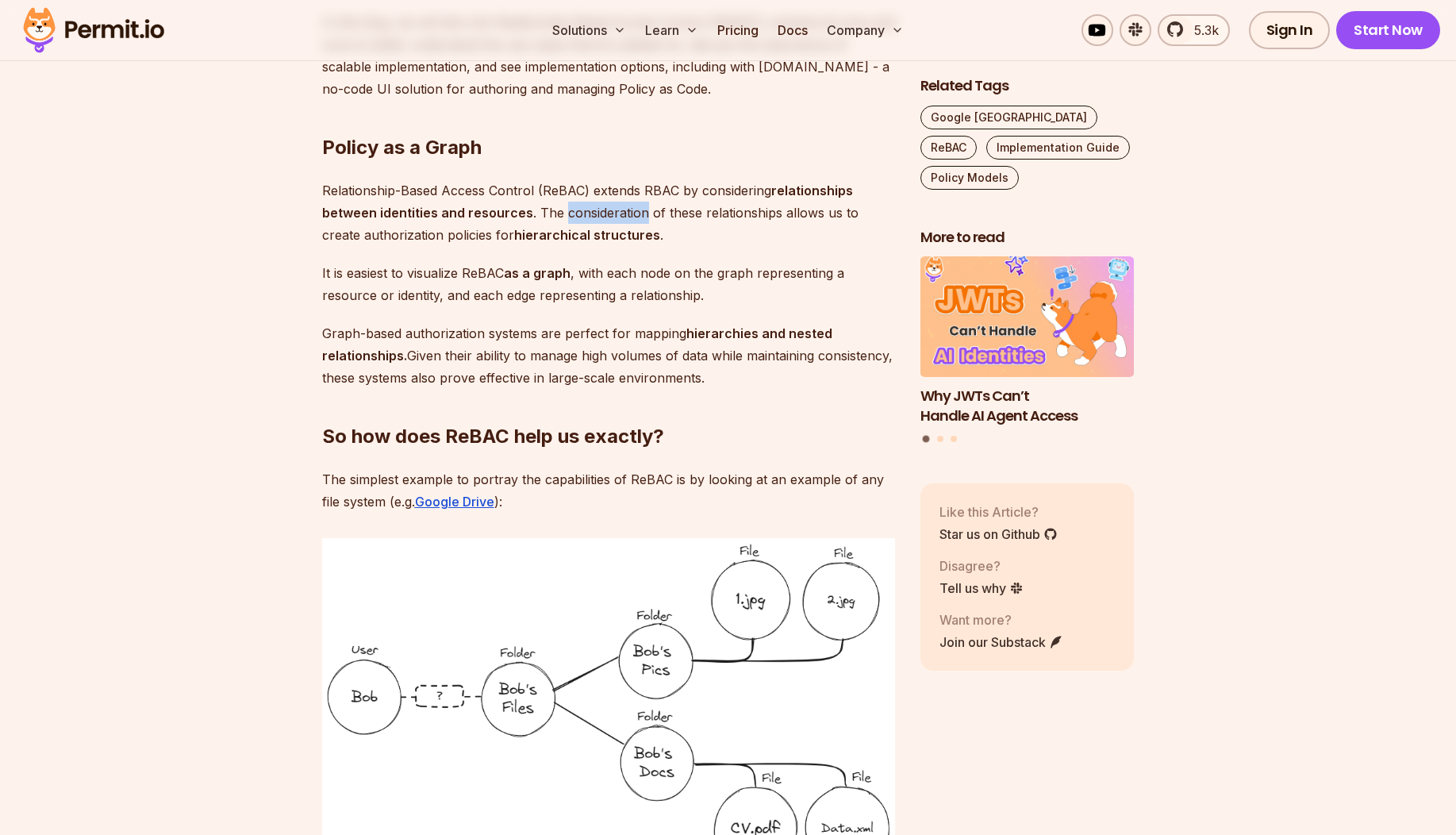
click at [568, 205] on p "Relationship-Based Access Control (ReBAC) extends RBAC by considering relations…" at bounding box center [609, 212] width 573 height 66
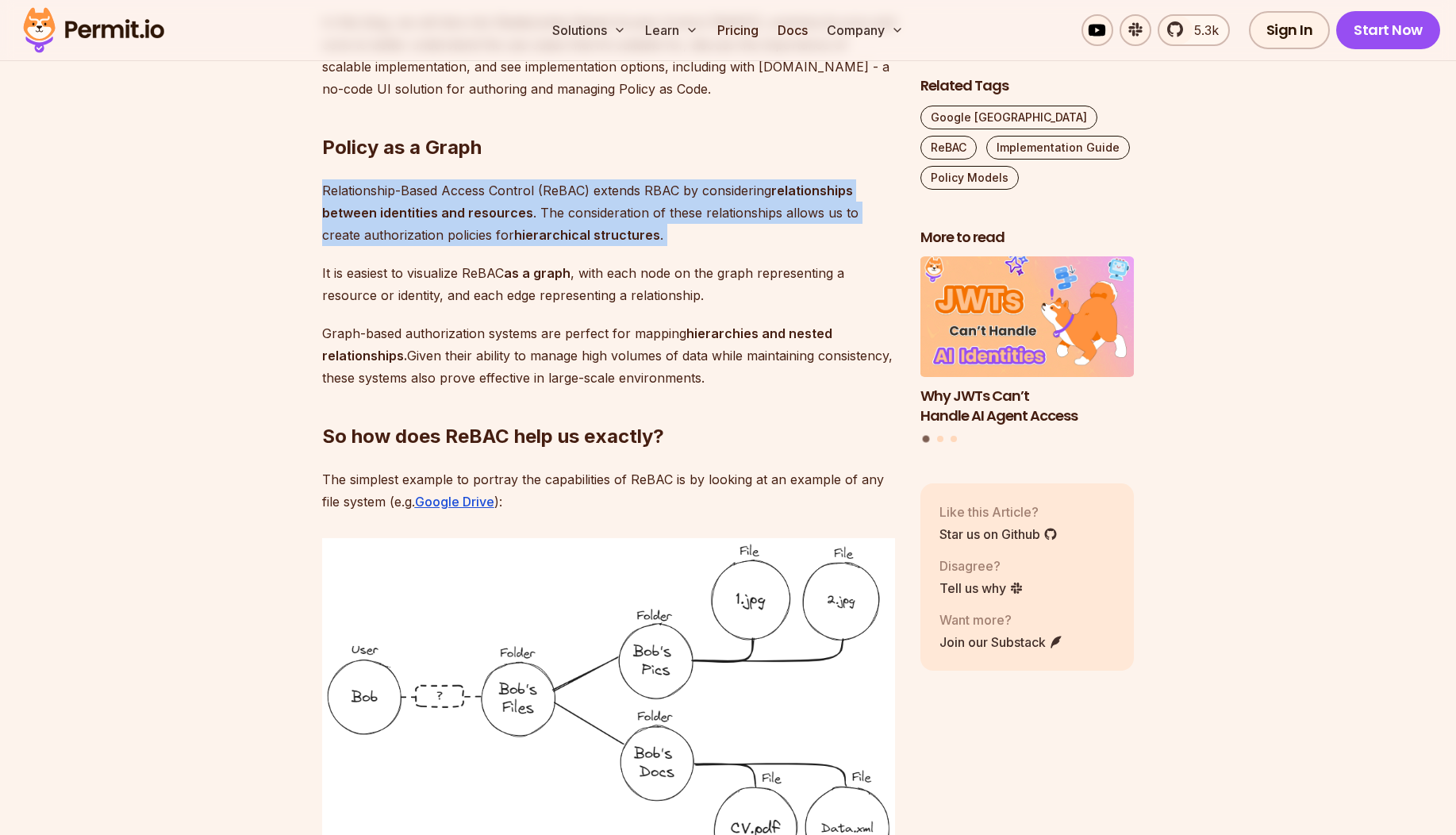
click at [568, 205] on p "Relationship-Based Access Control (ReBAC) extends RBAC by considering relations…" at bounding box center [609, 212] width 573 height 66
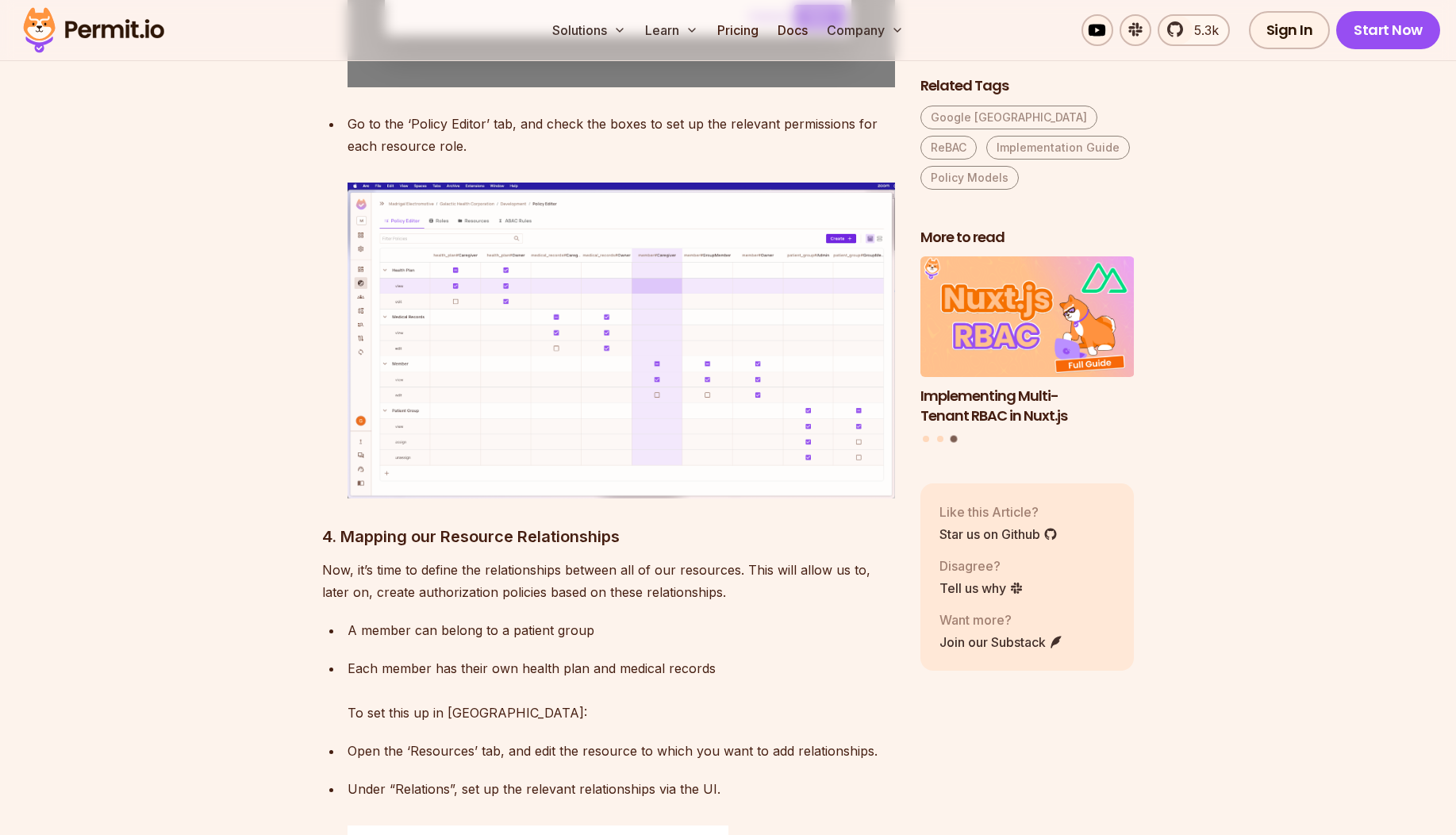
scroll to position [7341, 0]
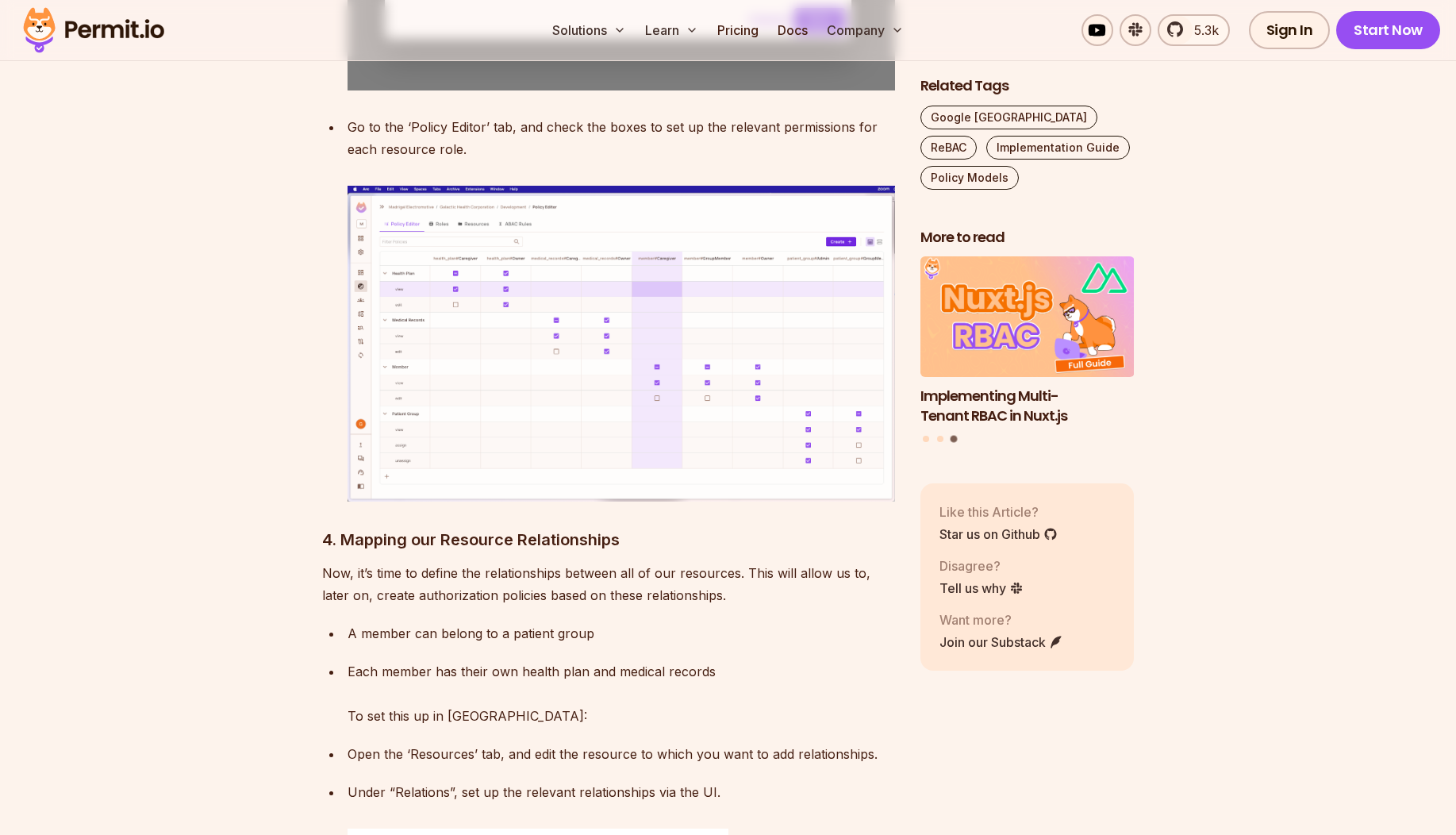
click at [814, 240] on img at bounding box center [621, 343] width 547 height 315
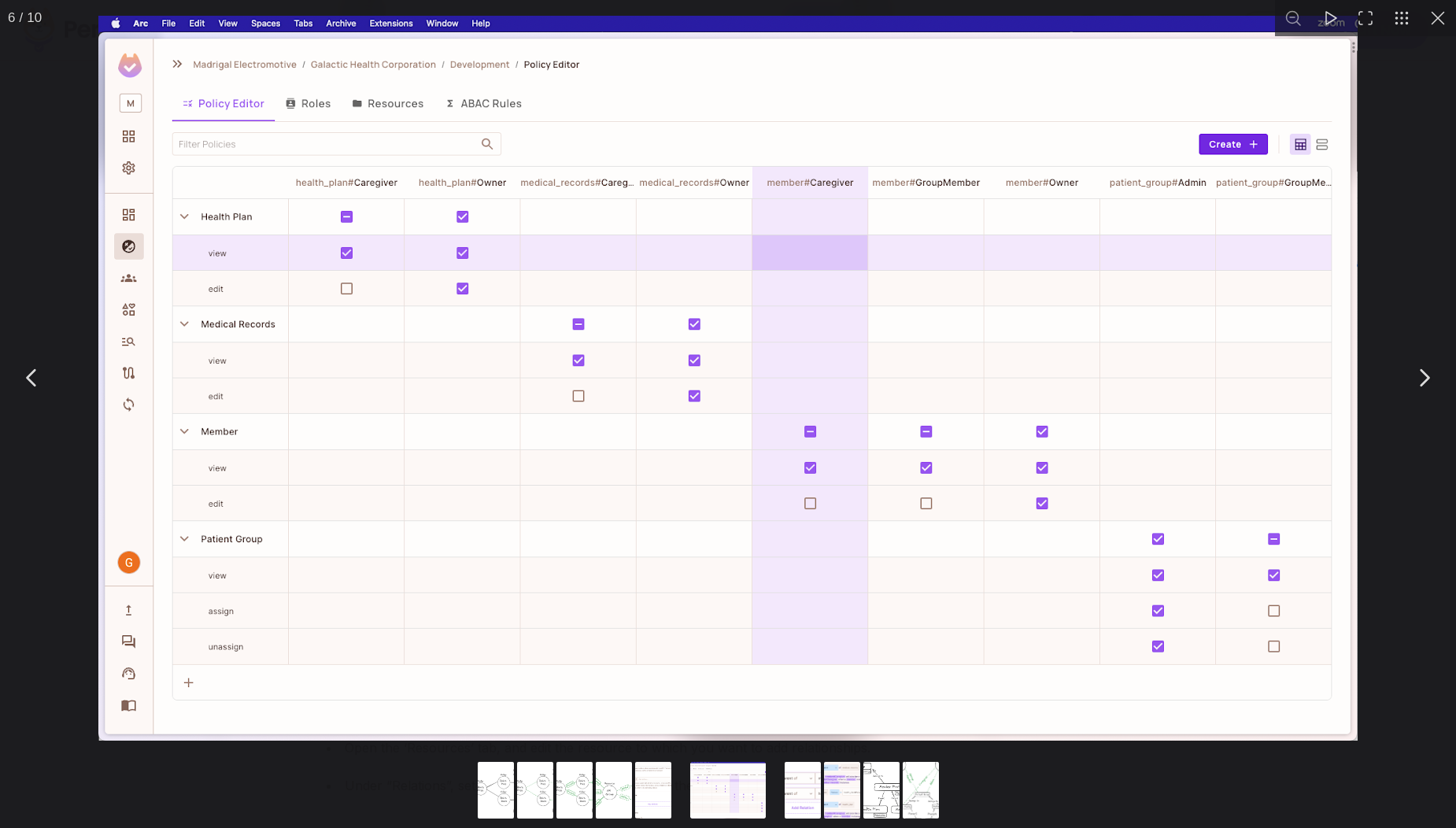
click at [329, 795] on div "You can close this modal content with the ESC key" at bounding box center [728, 791] width 1456 height 73
click at [1439, 23] on button "You can close this modal content with the ESC key" at bounding box center [1437, 17] width 36 height 36
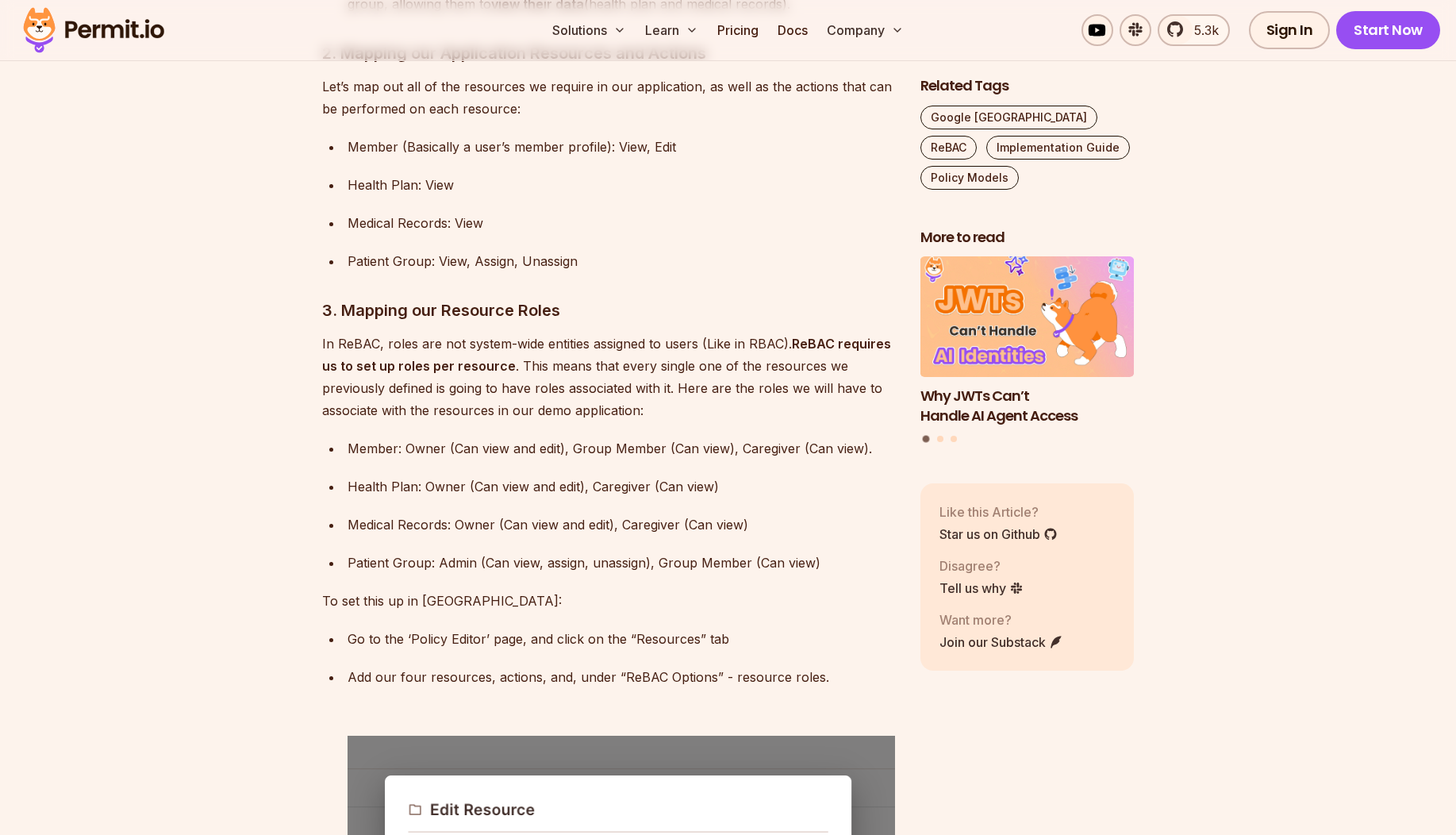
scroll to position [5777, 0]
